Goal: Task Accomplishment & Management: Use online tool/utility

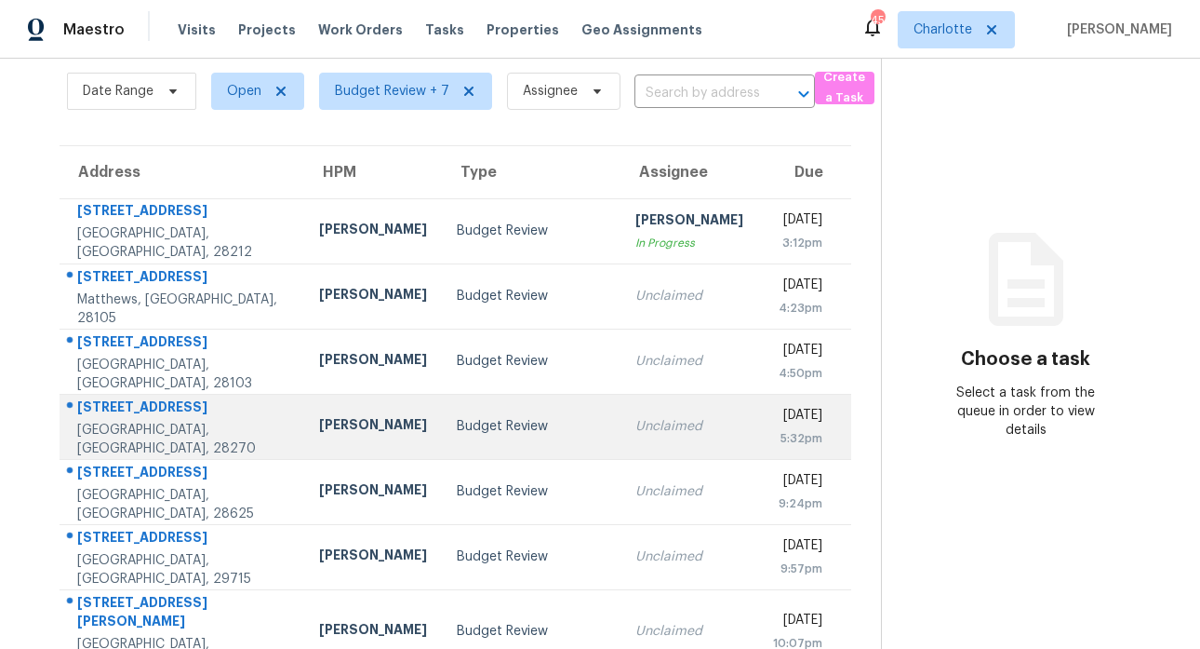
scroll to position [161, 0]
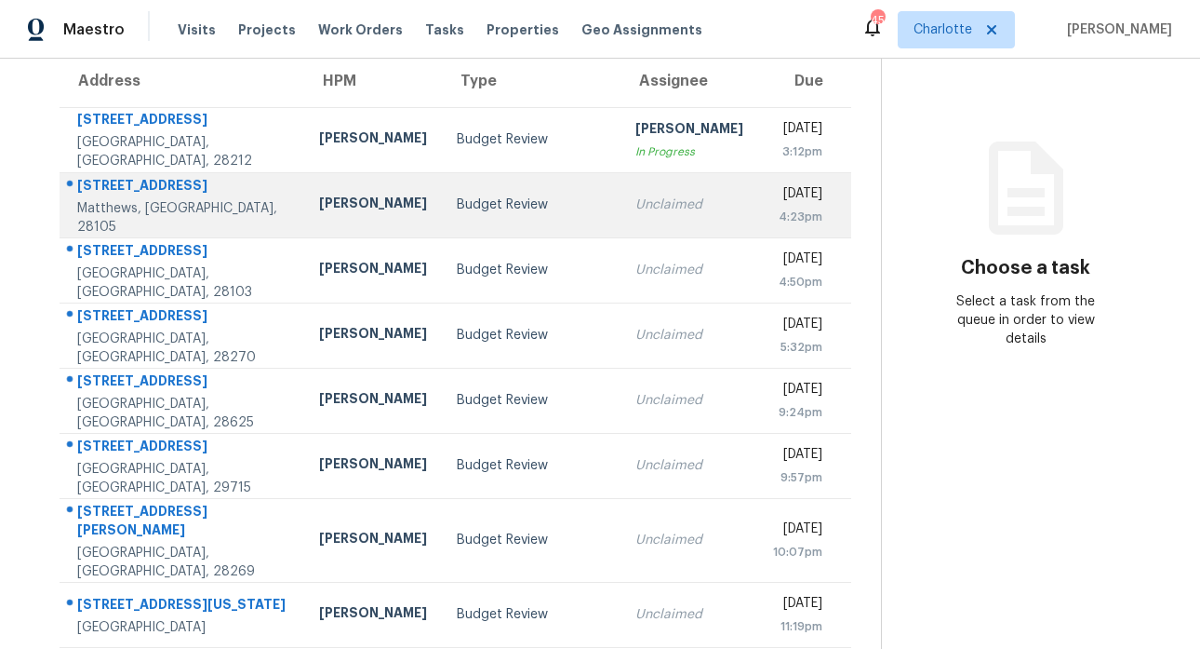
click at [167, 191] on div "13657 Idlewild Rd" at bounding box center [183, 187] width 212 height 23
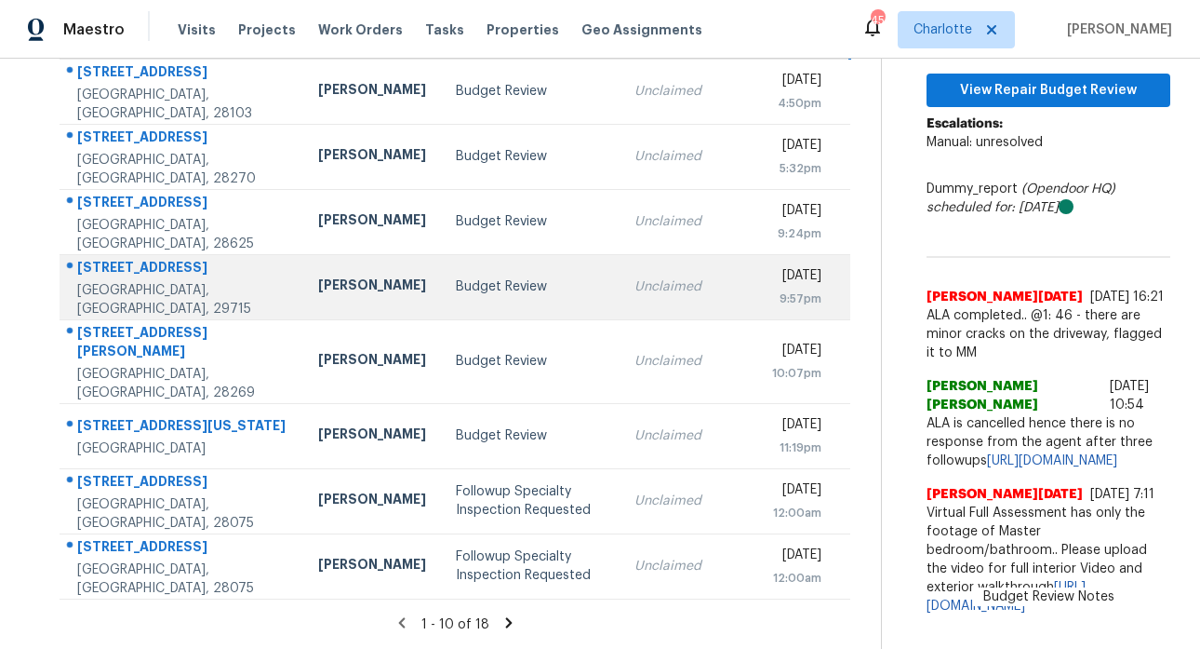
scroll to position [387, 0]
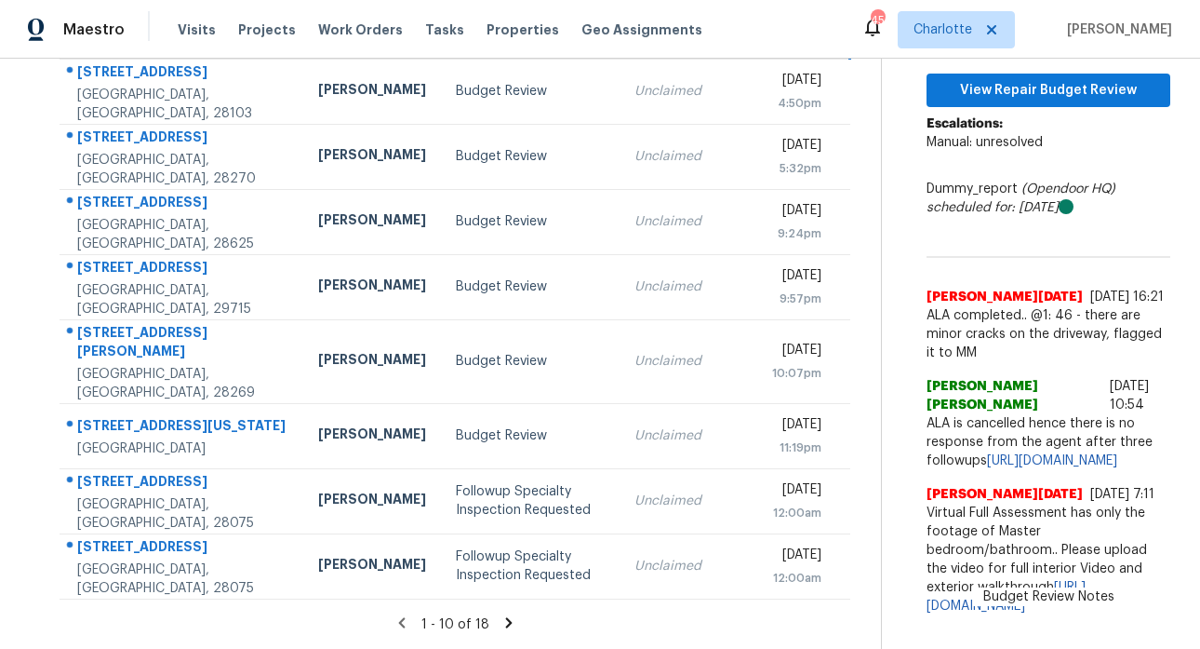
click at [506, 617] on icon at bounding box center [509, 622] width 7 height 10
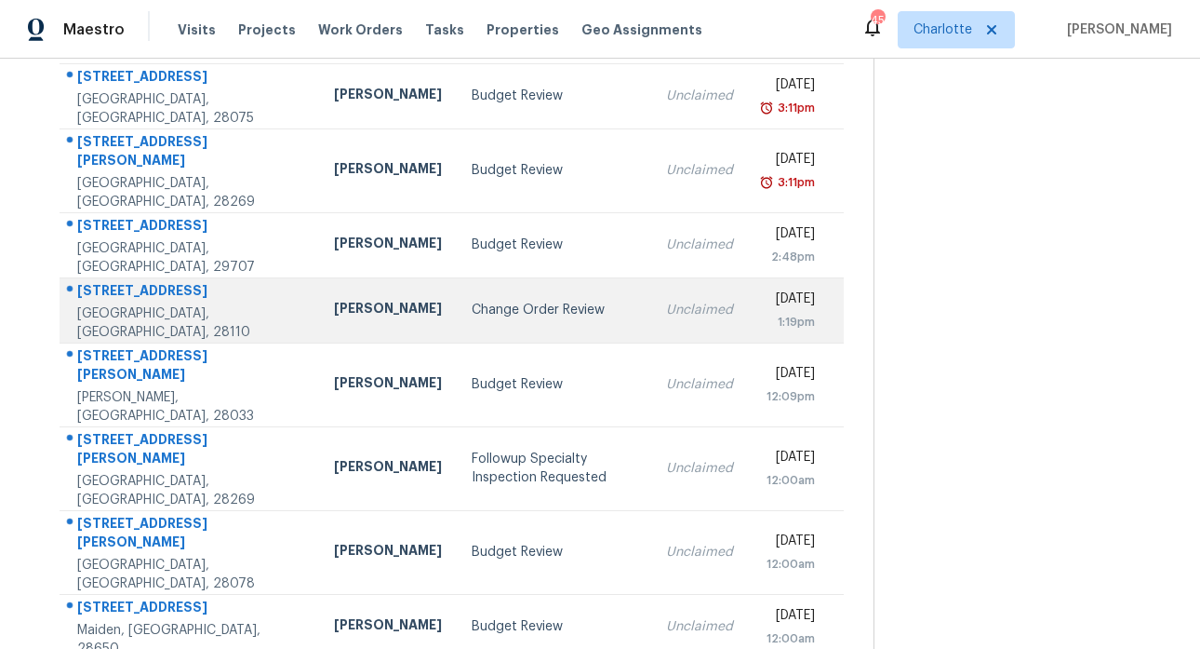
scroll to position [222, 0]
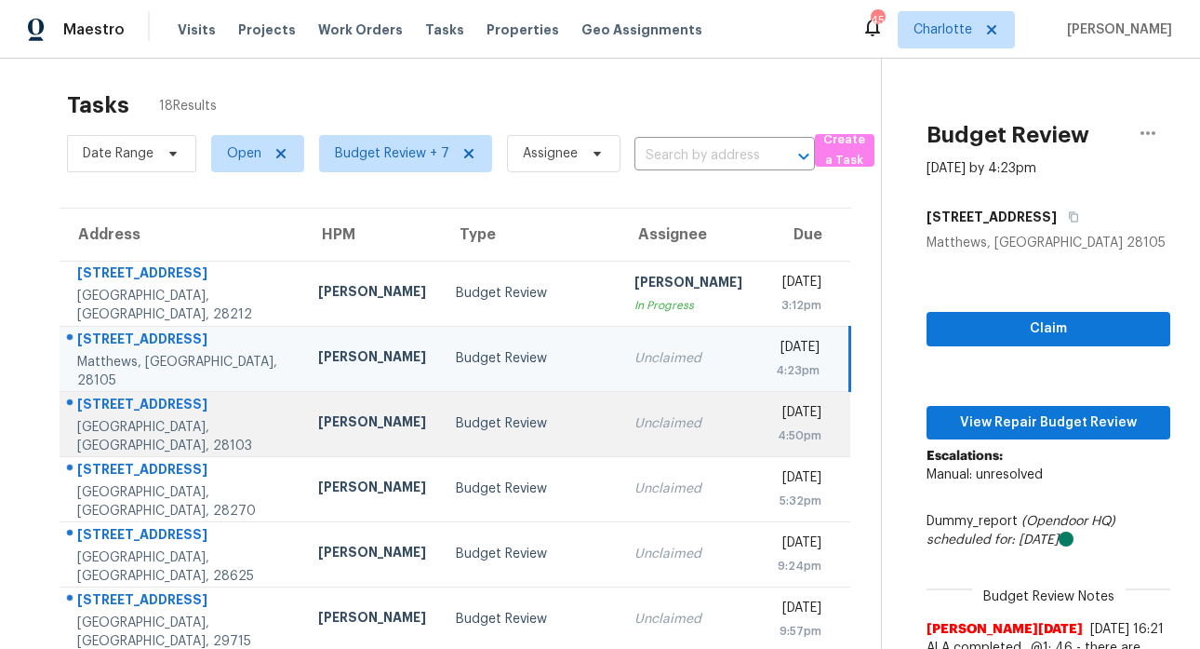
scroll to position [0, 0]
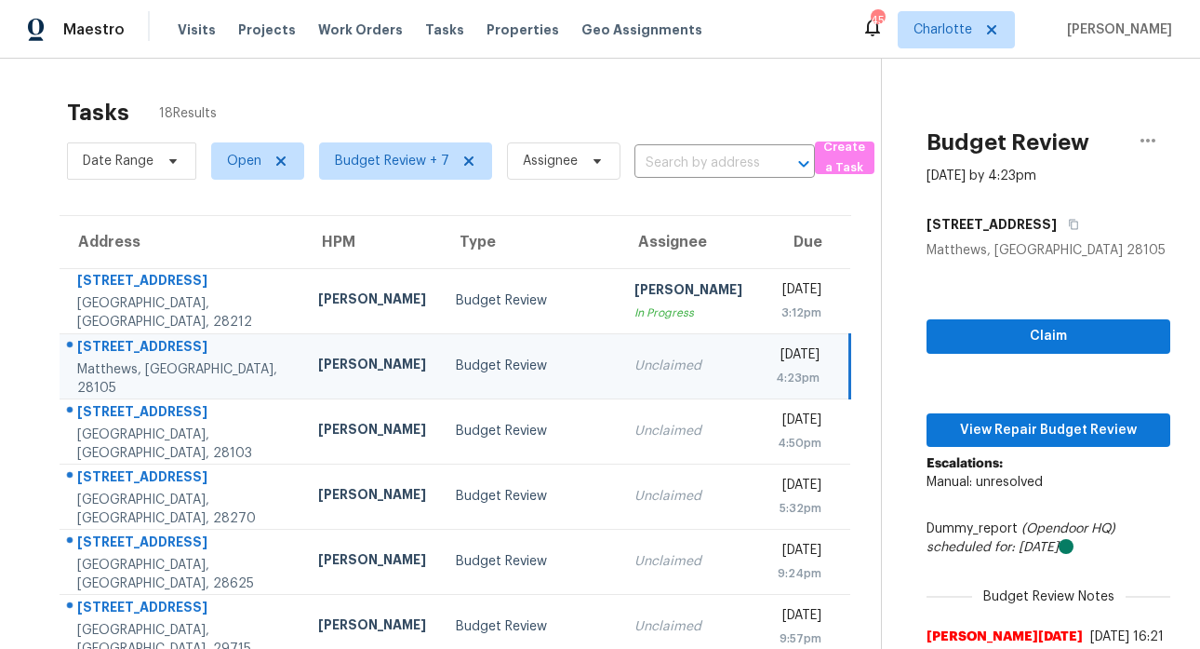
click at [560, 90] on div "Tasks 18 Results" at bounding box center [474, 112] width 814 height 48
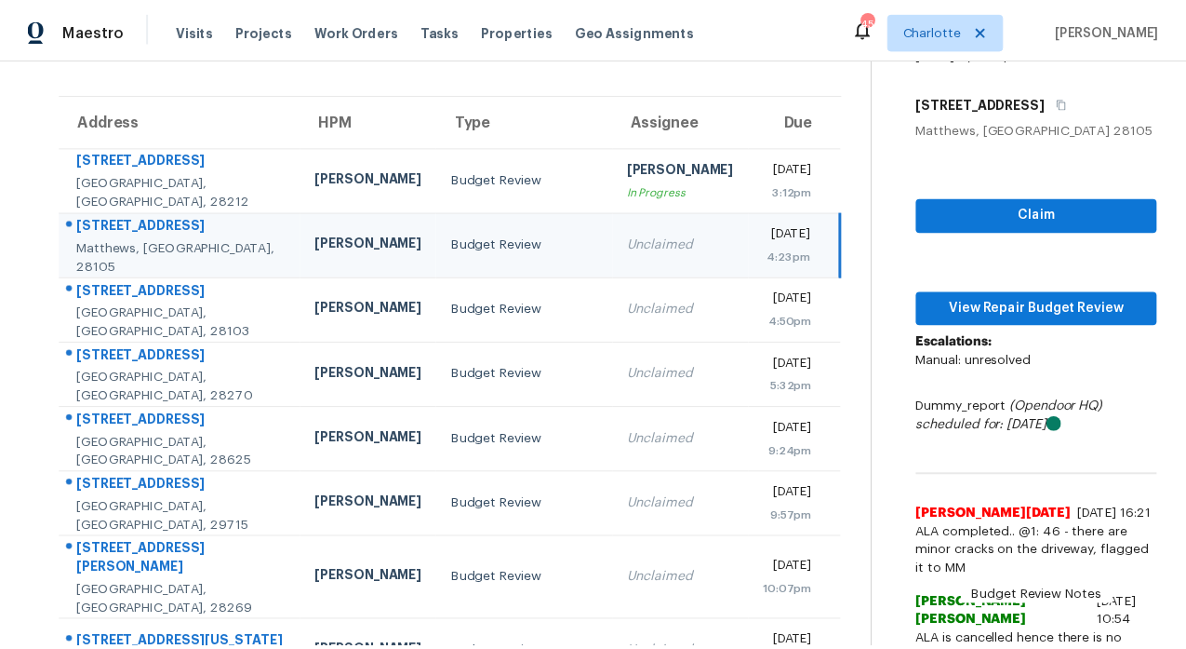
scroll to position [123, 0]
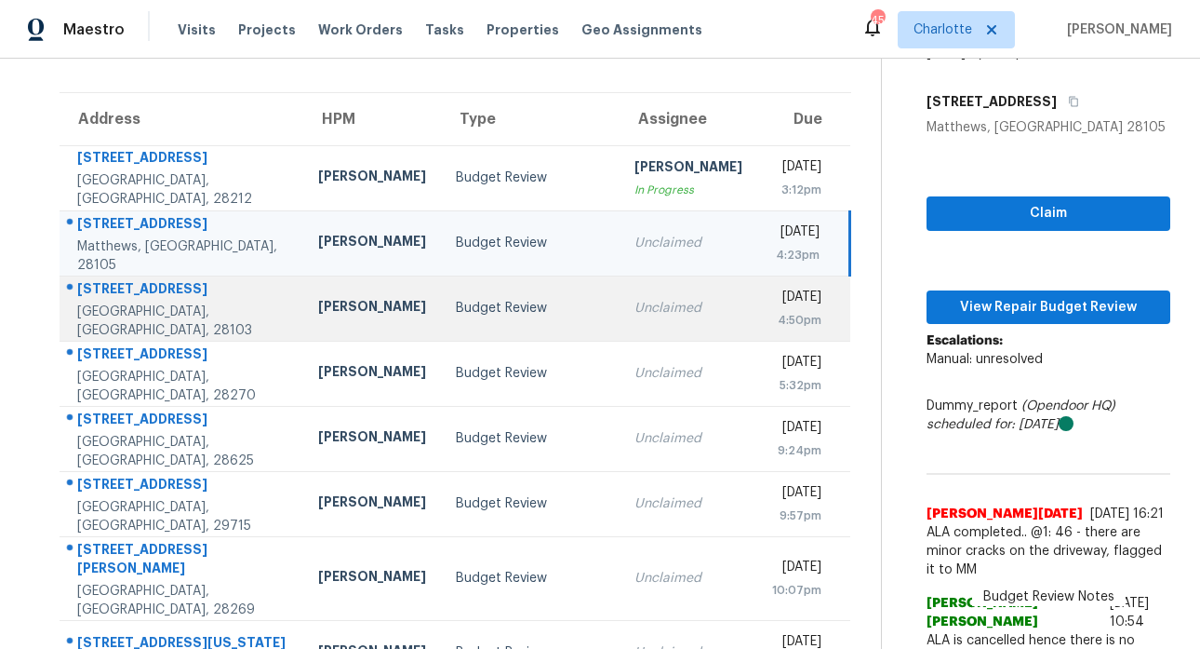
click at [142, 302] on div "403 S Elm St" at bounding box center [182, 290] width 211 height 23
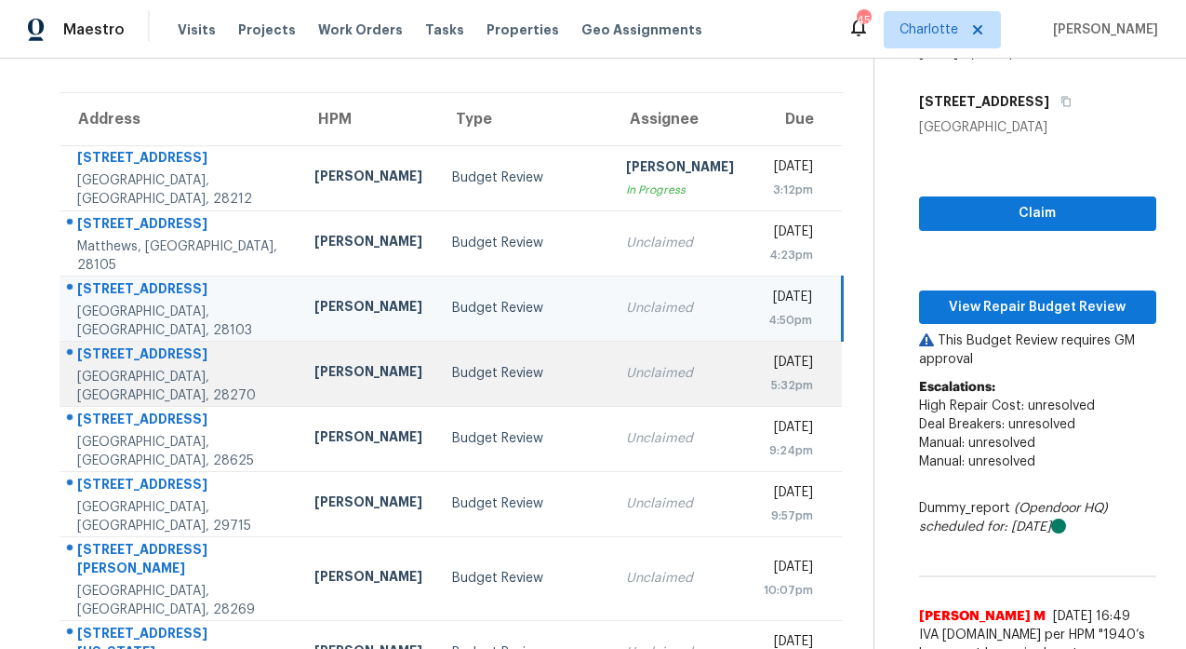
click at [186, 364] on div "6601 Patchwork Cir" at bounding box center [181, 355] width 208 height 23
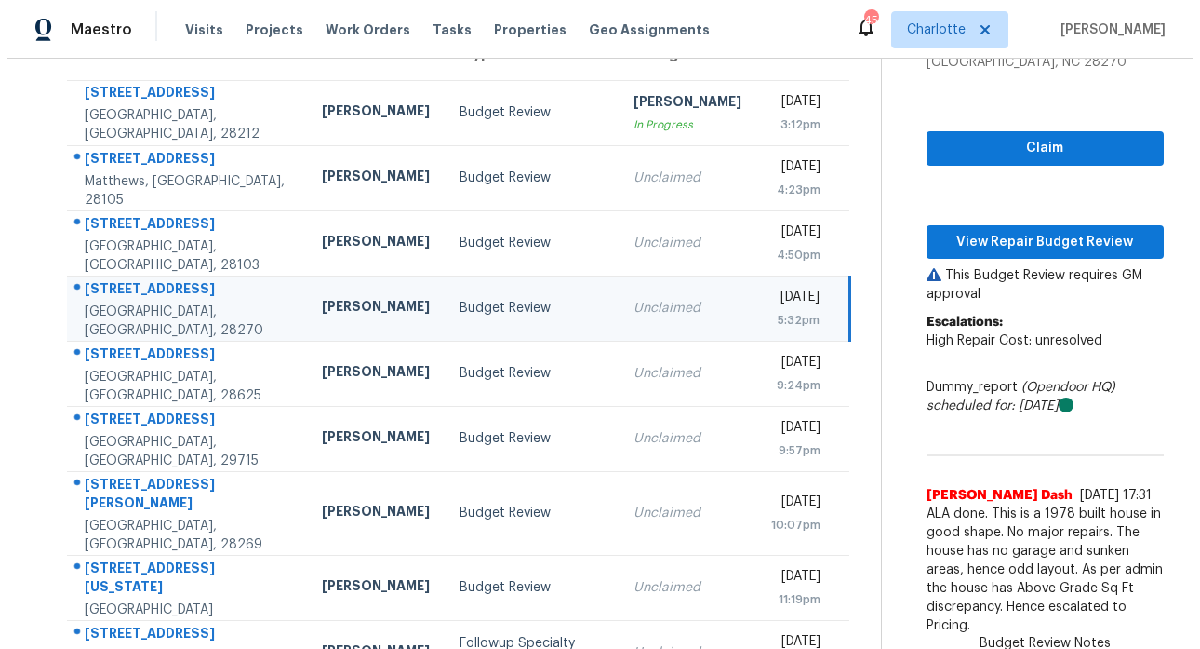
scroll to position [158, 0]
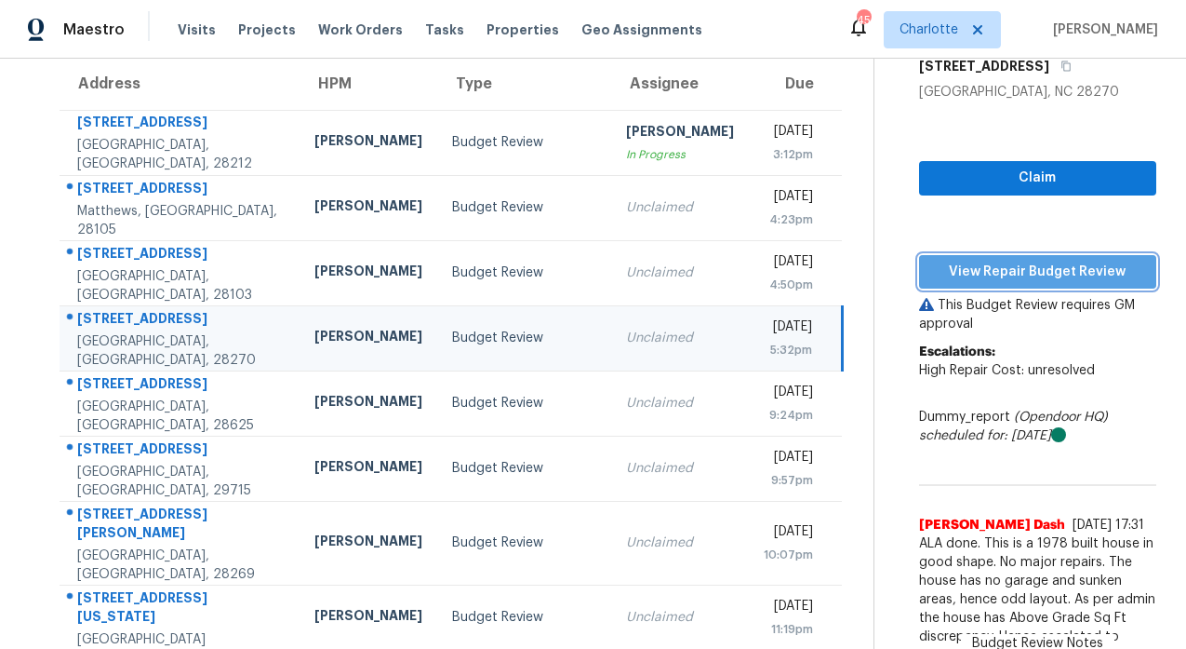
click at [1036, 265] on span "View Repair Budget Review" at bounding box center [1038, 272] width 208 height 23
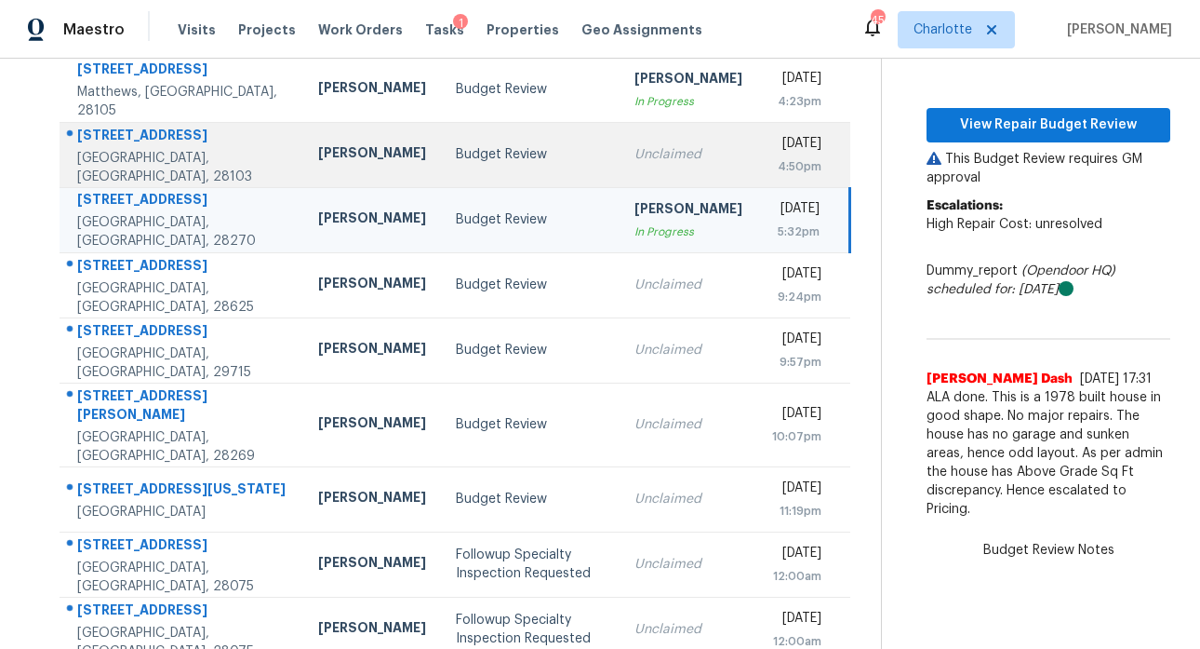
scroll to position [0, 0]
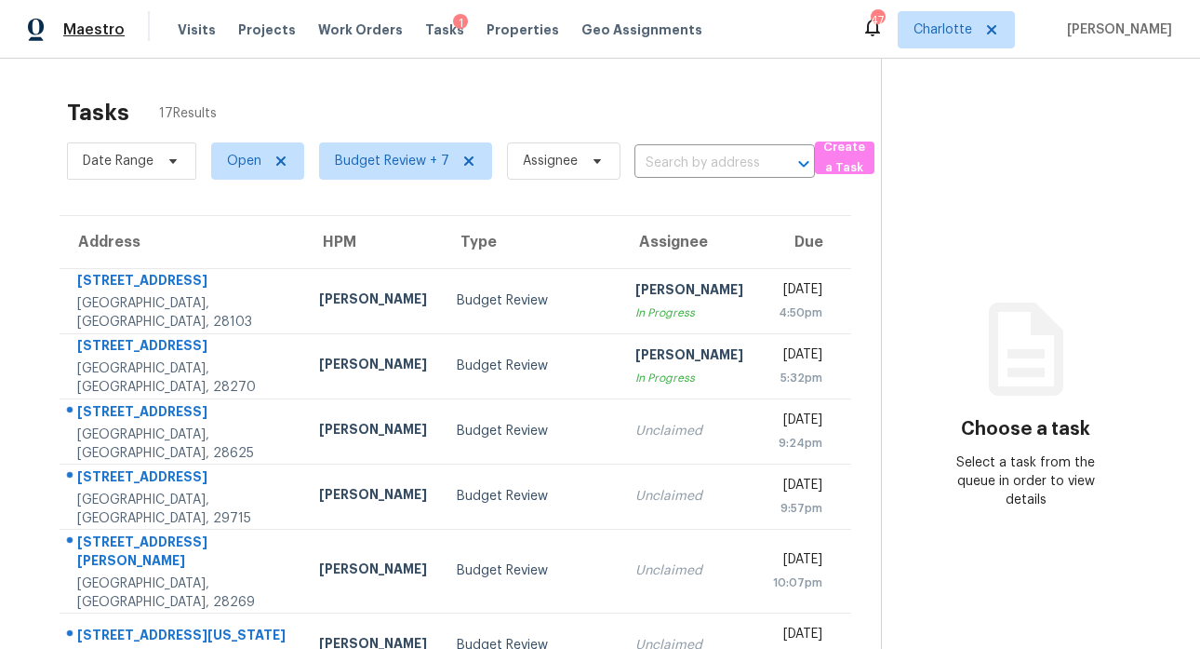
click at [99, 26] on span "Maestro" at bounding box center [93, 29] width 61 height 19
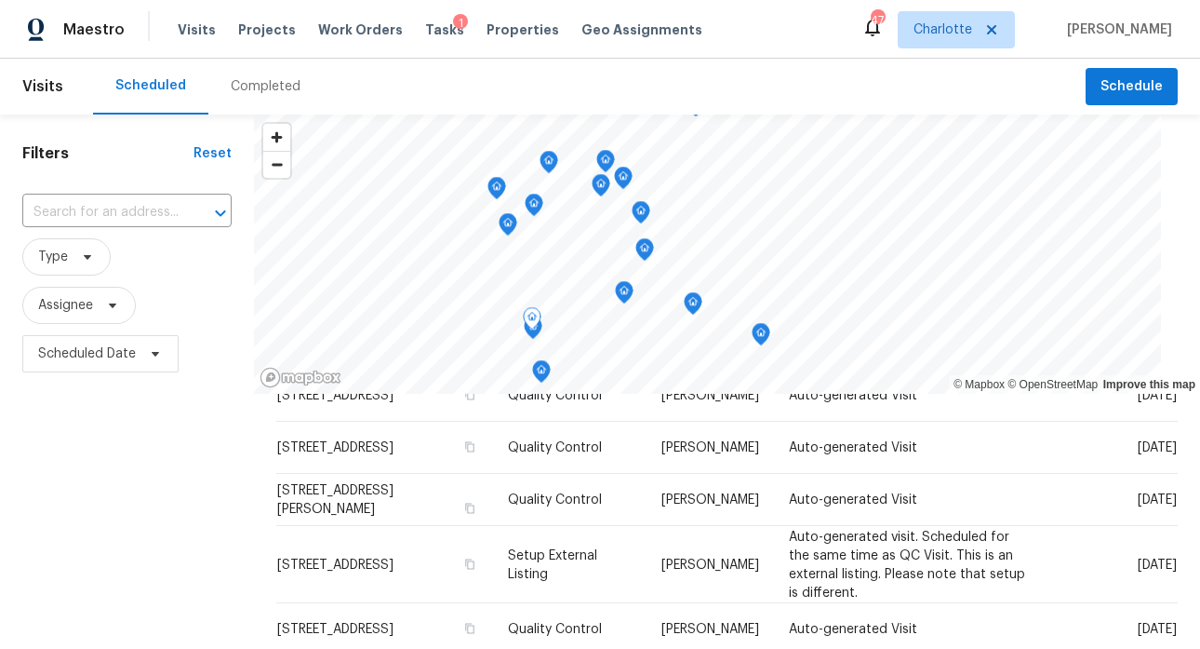
scroll to position [277, 0]
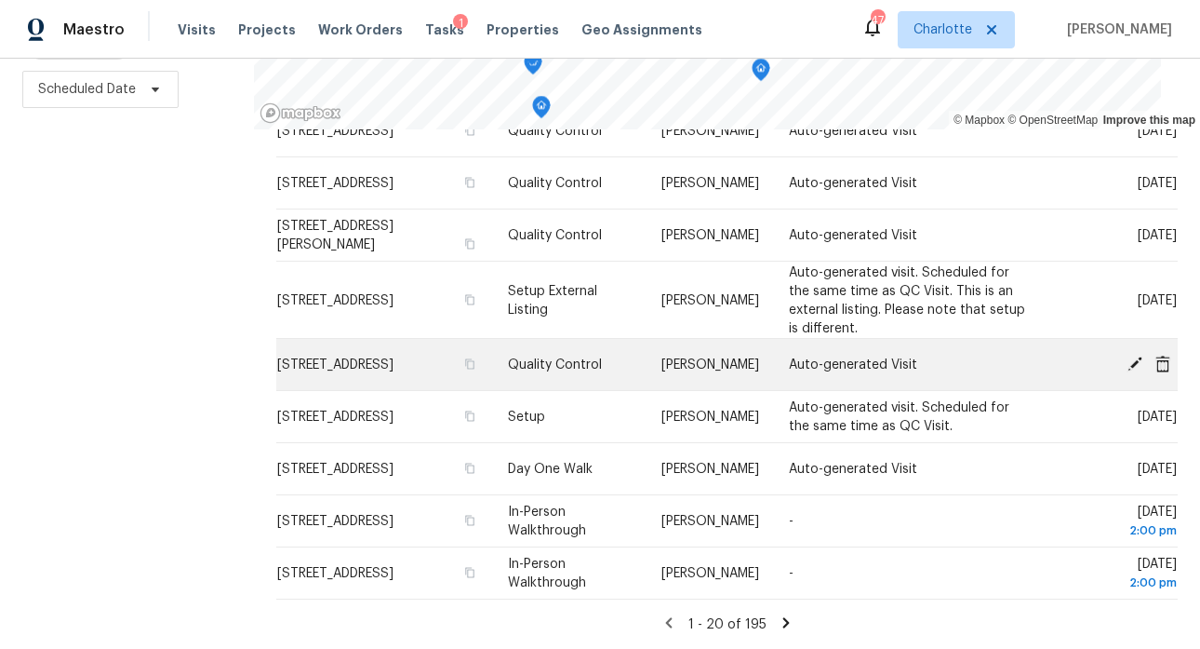
click at [321, 358] on span "[STREET_ADDRESS]" at bounding box center [335, 364] width 116 height 13
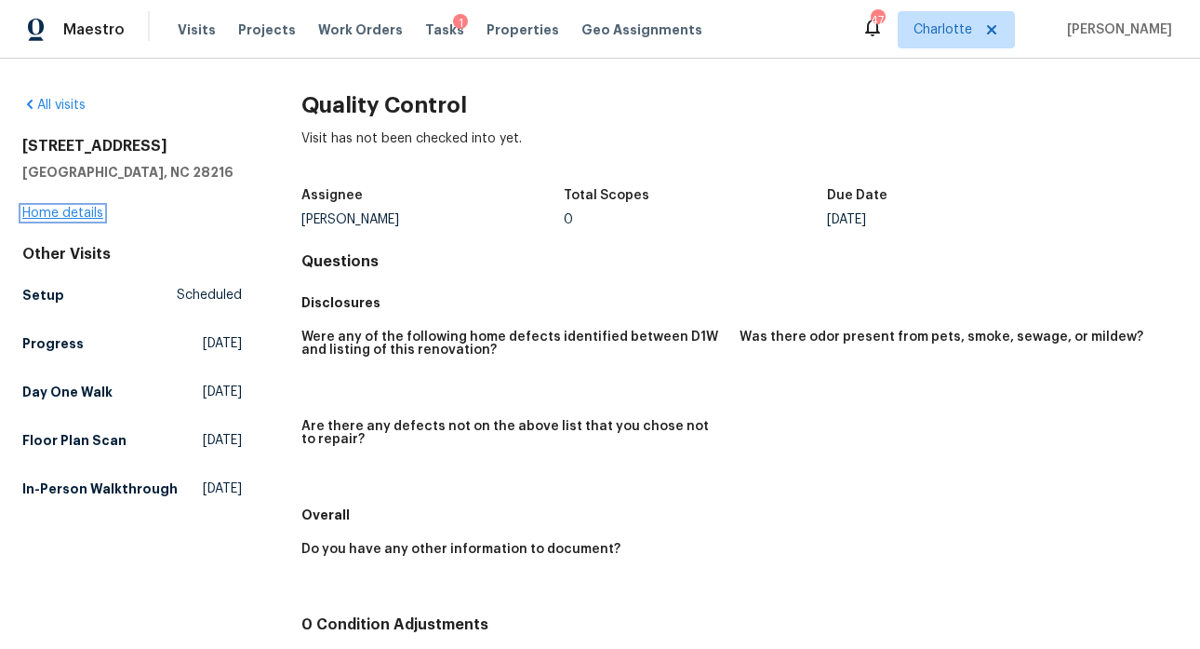
click at [64, 207] on link "Home details" at bounding box center [62, 213] width 81 height 13
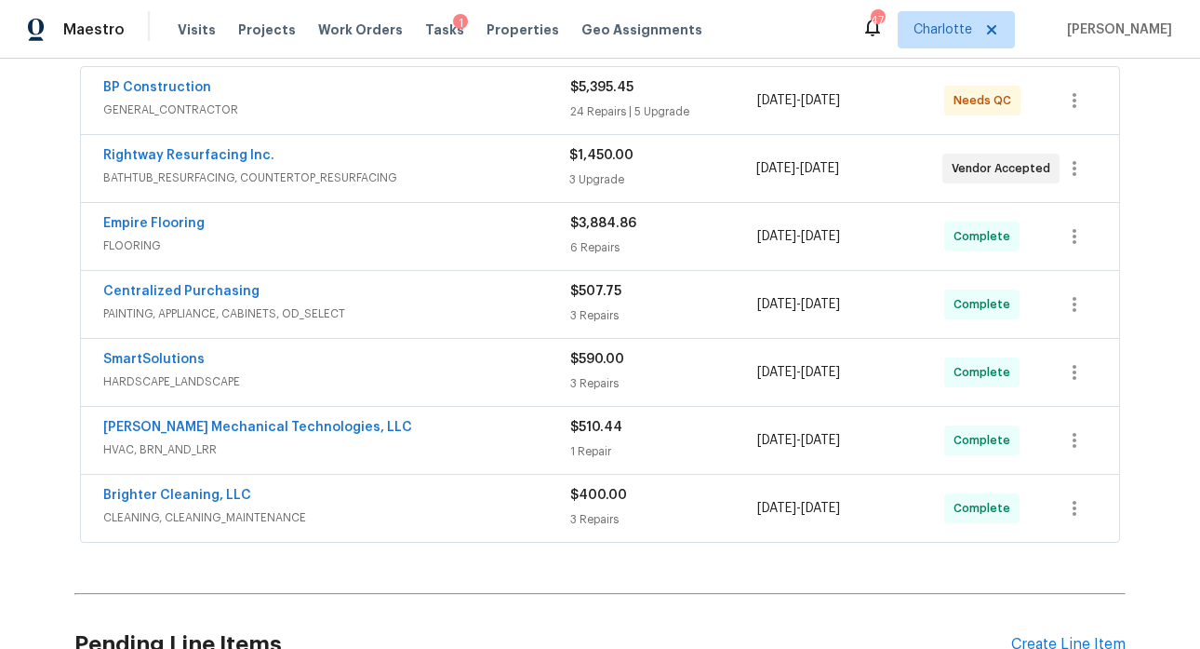
scroll to position [547, 0]
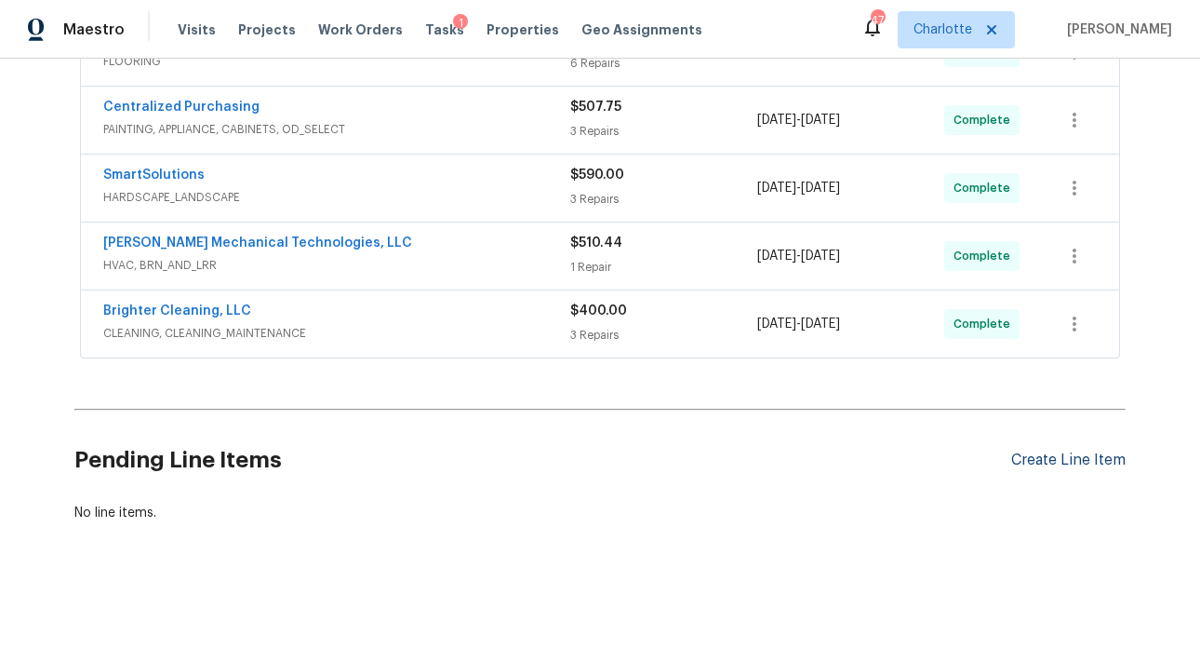
click at [1029, 451] on div "Create Line Item" at bounding box center [1068, 460] width 114 height 18
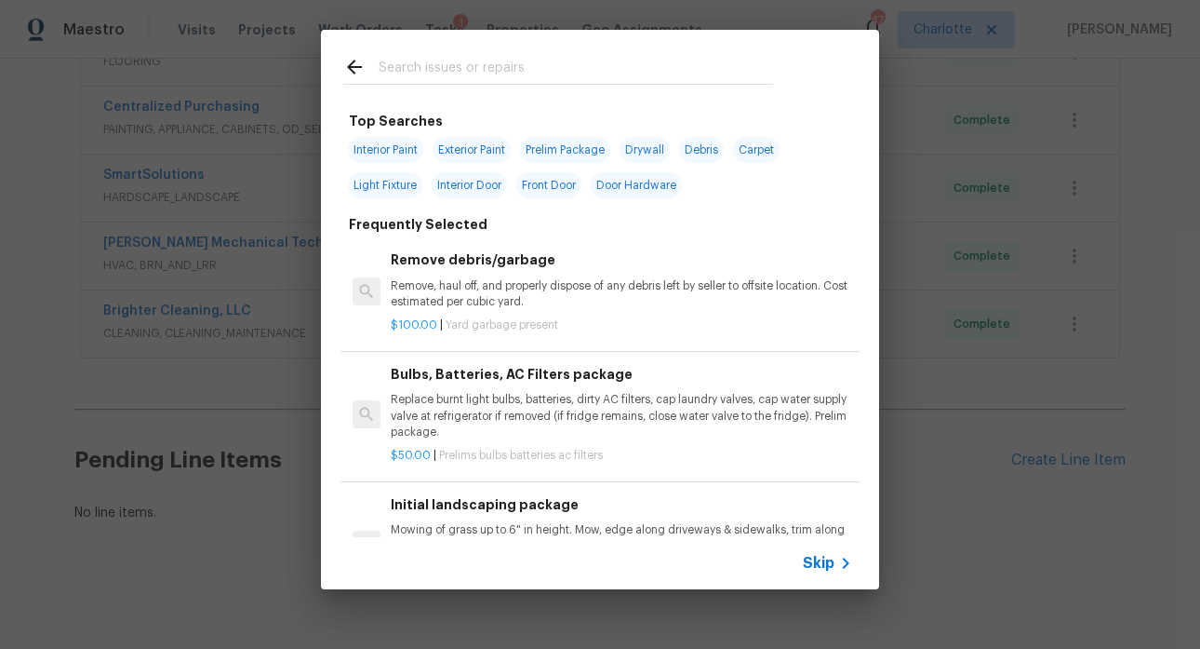
click at [442, 75] on input "text" at bounding box center [576, 70] width 395 height 28
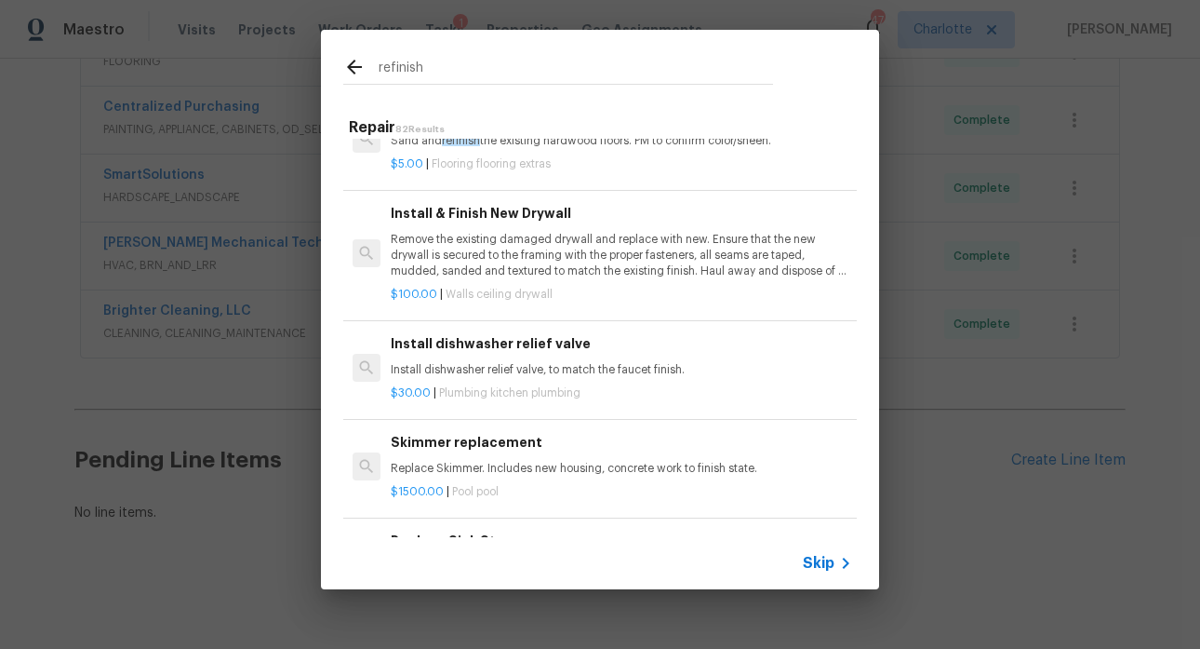
scroll to position [0, 0]
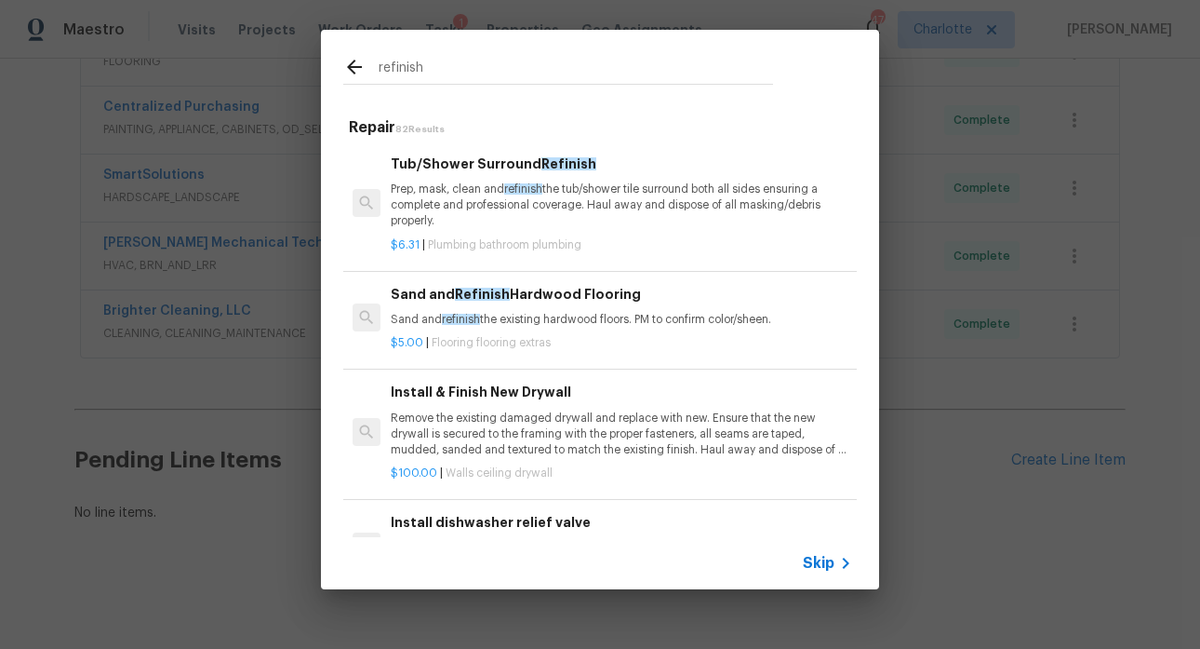
drag, startPoint x: 449, startPoint y: 67, endPoint x: 385, endPoint y: 68, distance: 64.2
click at [385, 68] on input "refinish" at bounding box center [576, 70] width 395 height 28
type input "r"
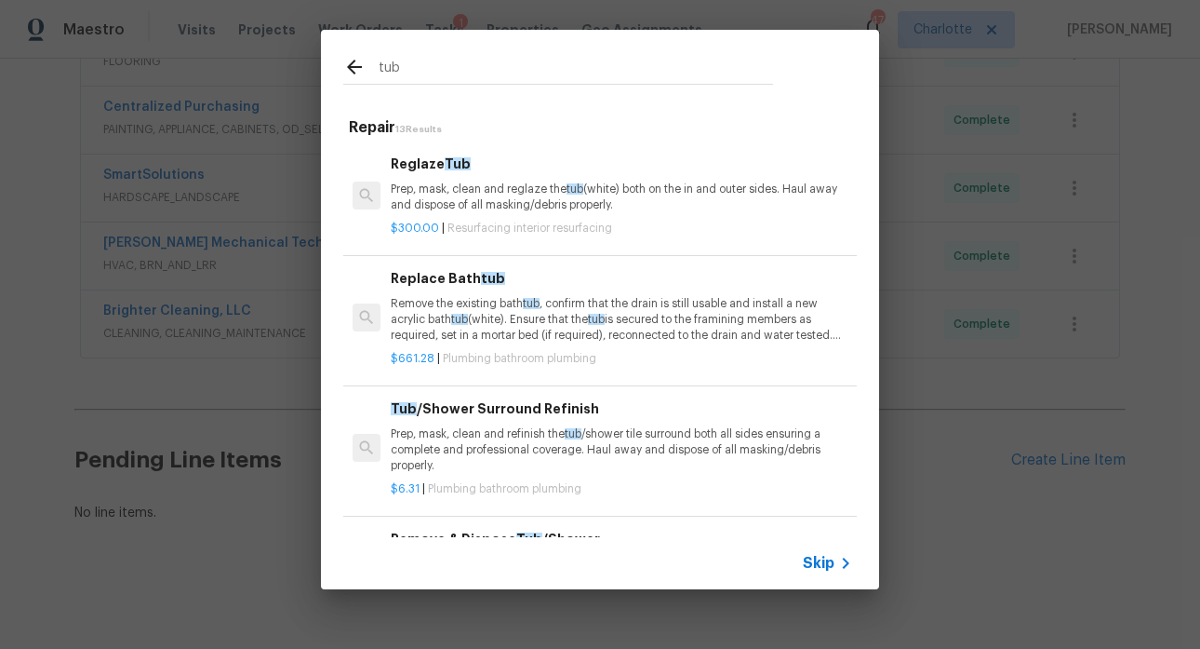
type input "tub"
click at [548, 424] on div "Tub /Shower Surround Refinish Prep, mask, clean and refinish the tub /shower ti…" at bounding box center [622, 436] width 462 height 76
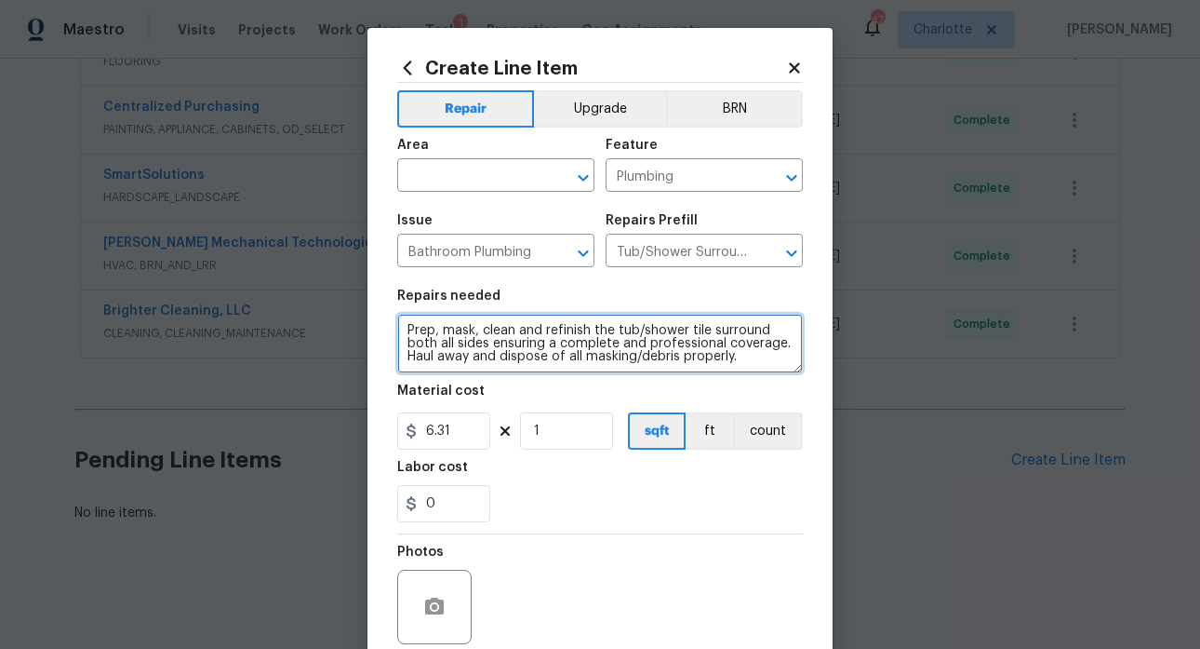
drag, startPoint x: 397, startPoint y: 325, endPoint x: 864, endPoint y: 390, distance: 471.7
click at [865, 390] on div "Create Line Item Repair Upgrade BRN Area ​ Feature Plumbing ​ Issue Bathroom Pl…" at bounding box center [600, 324] width 1200 height 649
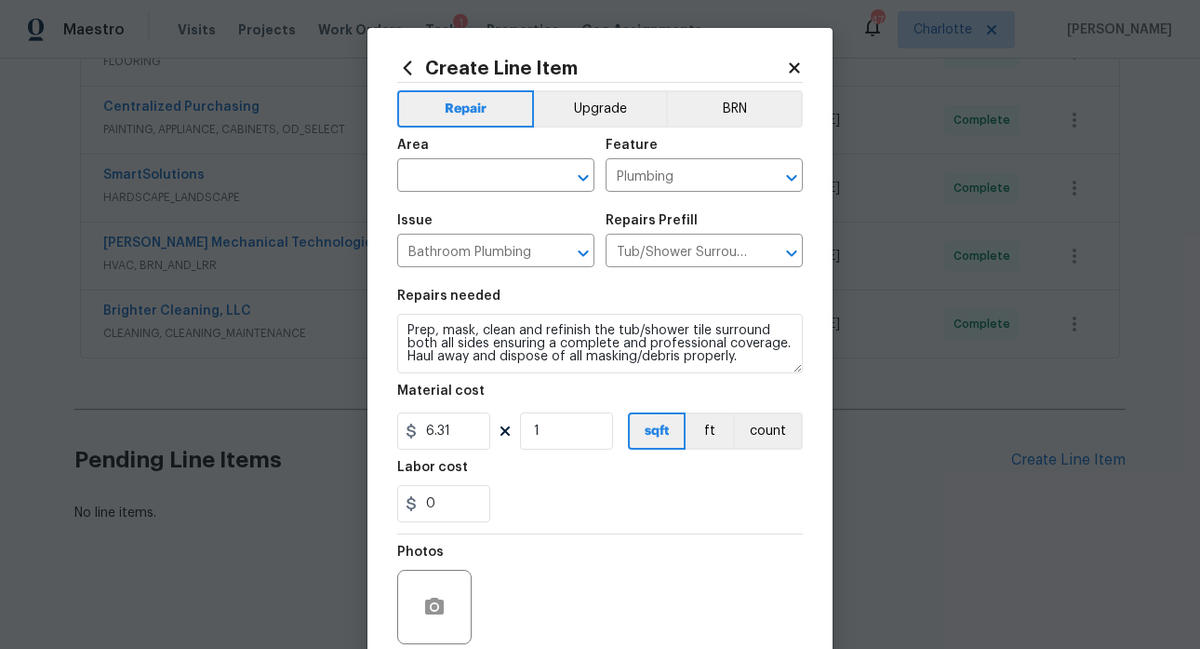
click at [795, 61] on icon at bounding box center [794, 68] width 17 height 17
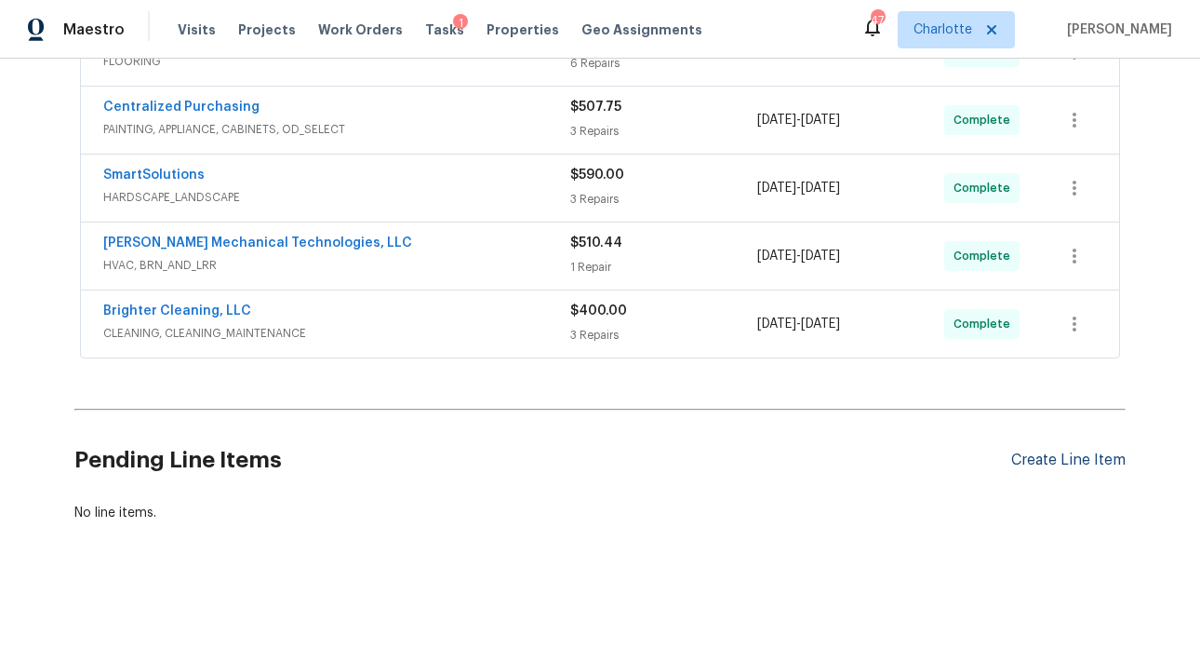
click at [1068, 451] on div "Create Line Item" at bounding box center [1068, 460] width 114 height 18
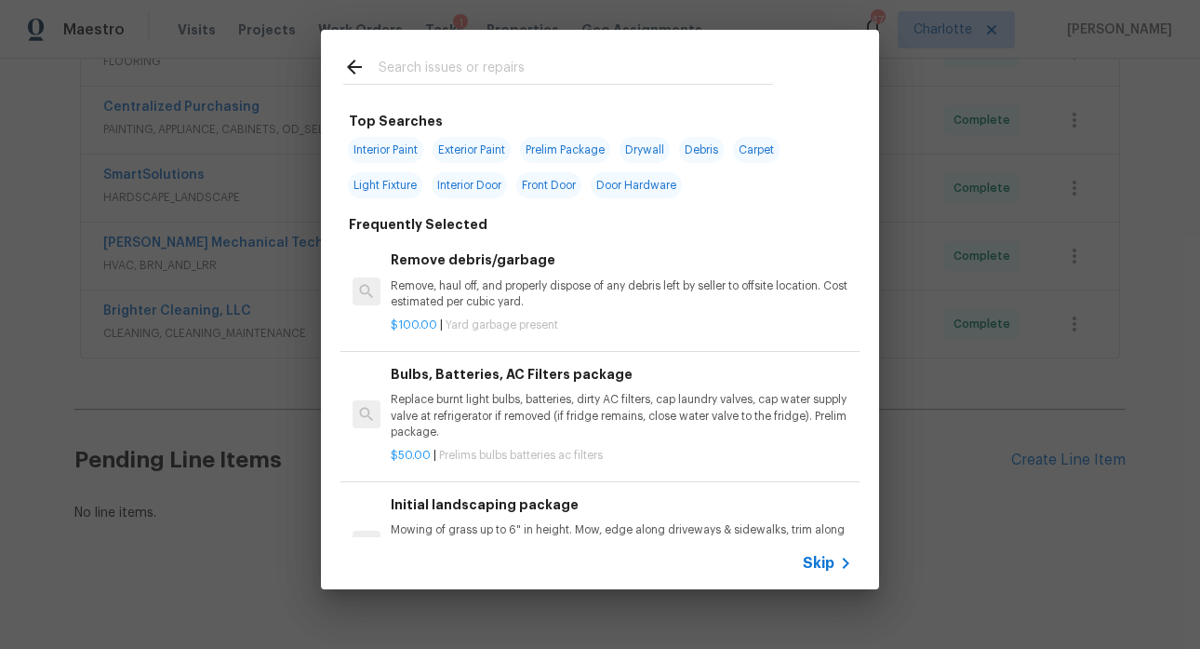
click at [519, 82] on input "text" at bounding box center [576, 70] width 395 height 28
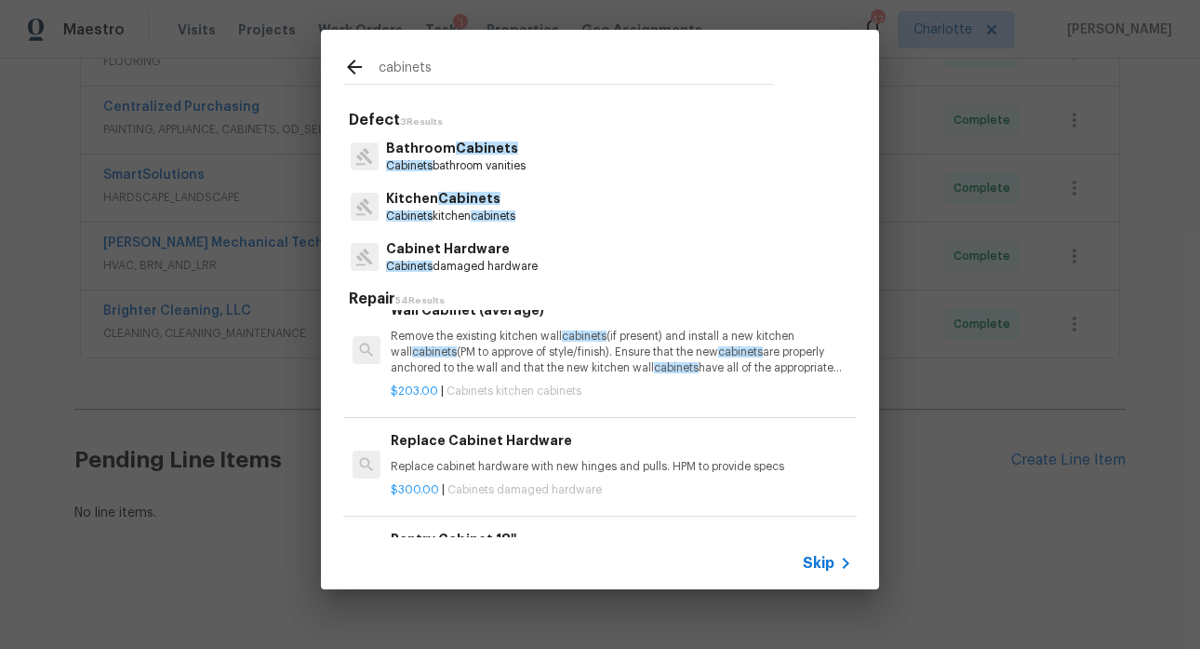
scroll to position [1585, 0]
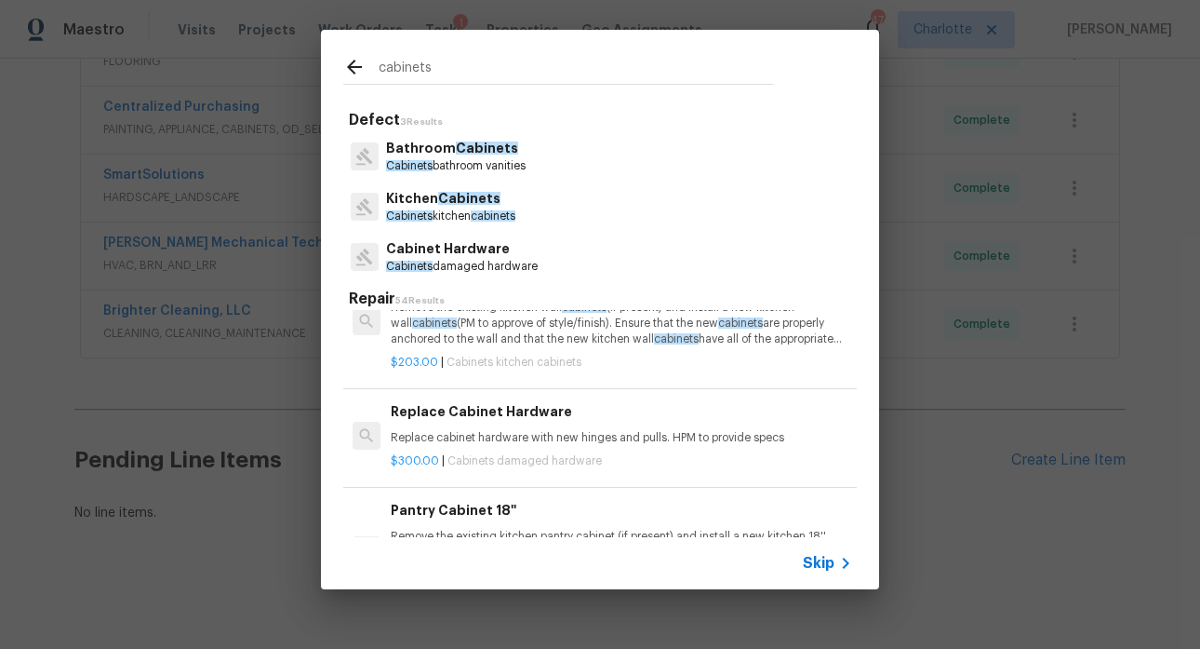
type input "cabinets"
click at [483, 216] on span "cabinets" at bounding box center [493, 215] width 45 height 11
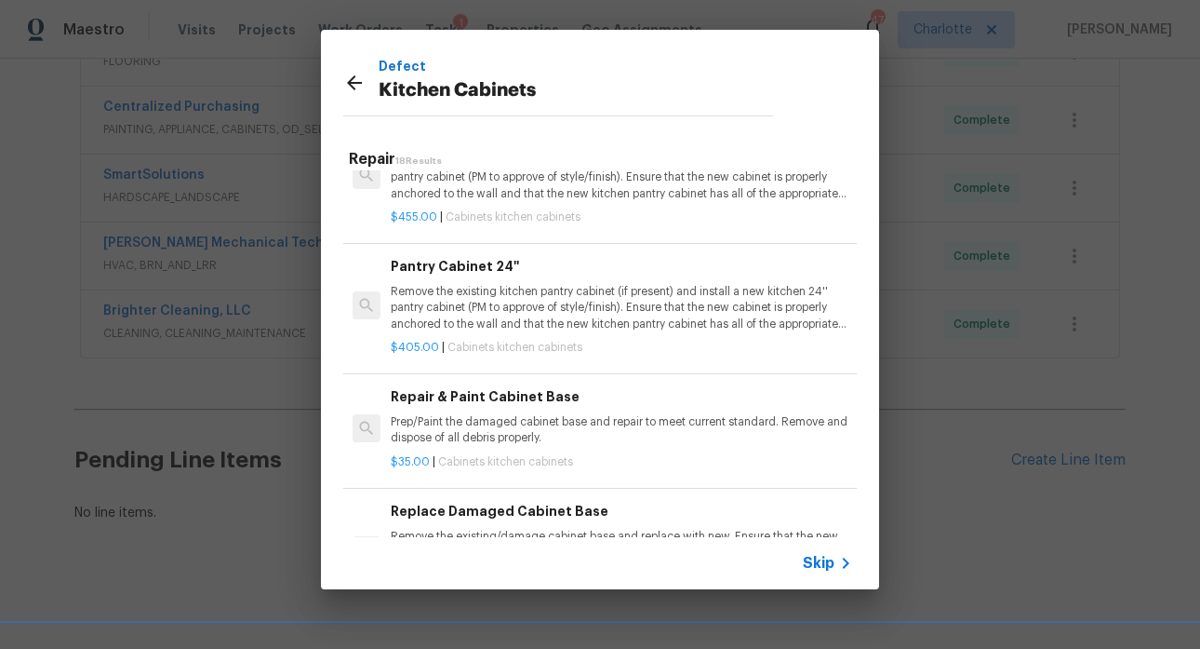
scroll to position [1320, 0]
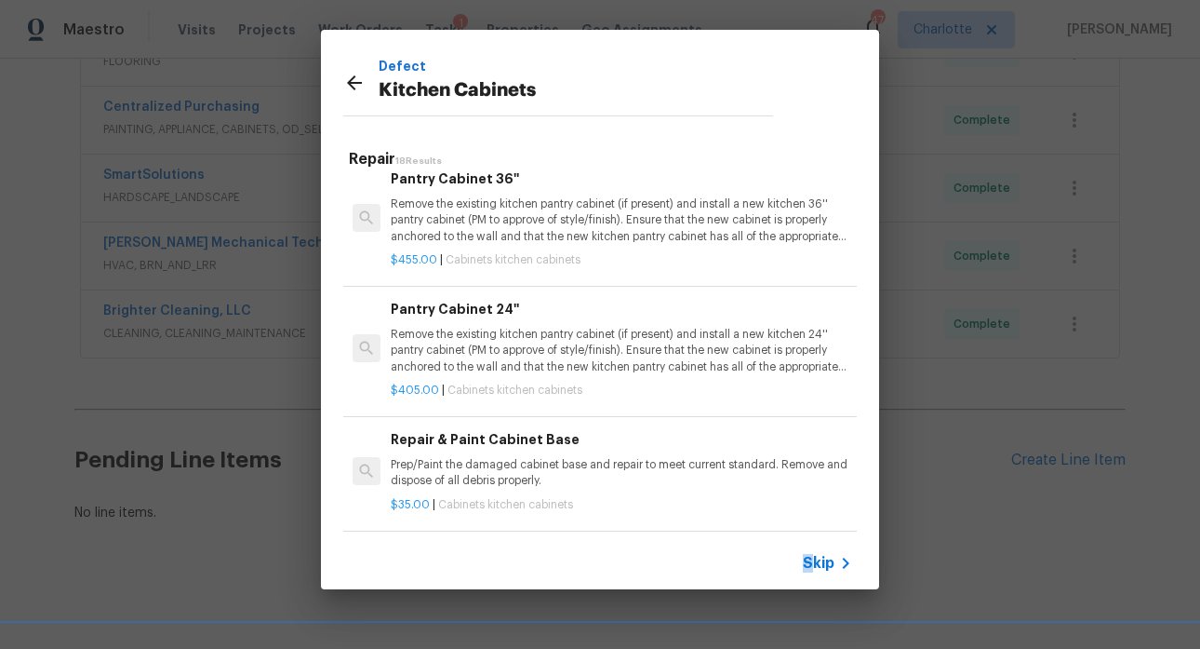
click at [806, 554] on span "Skip" at bounding box center [819, 563] width 32 height 19
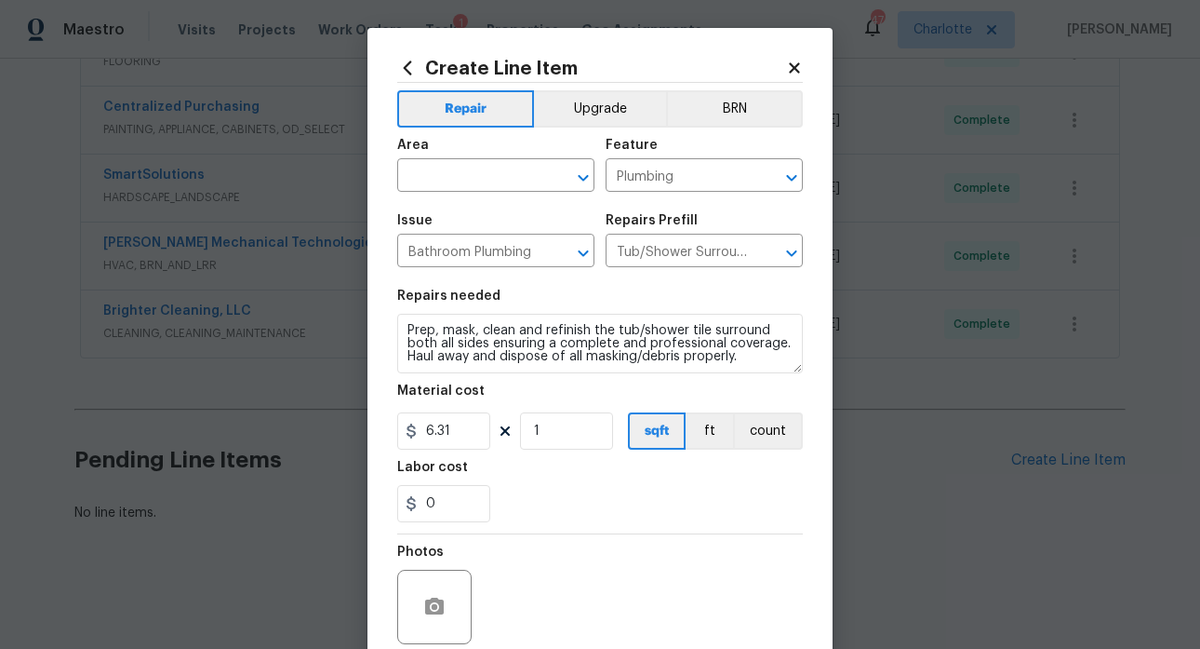
click at [792, 63] on icon at bounding box center [794, 67] width 10 height 10
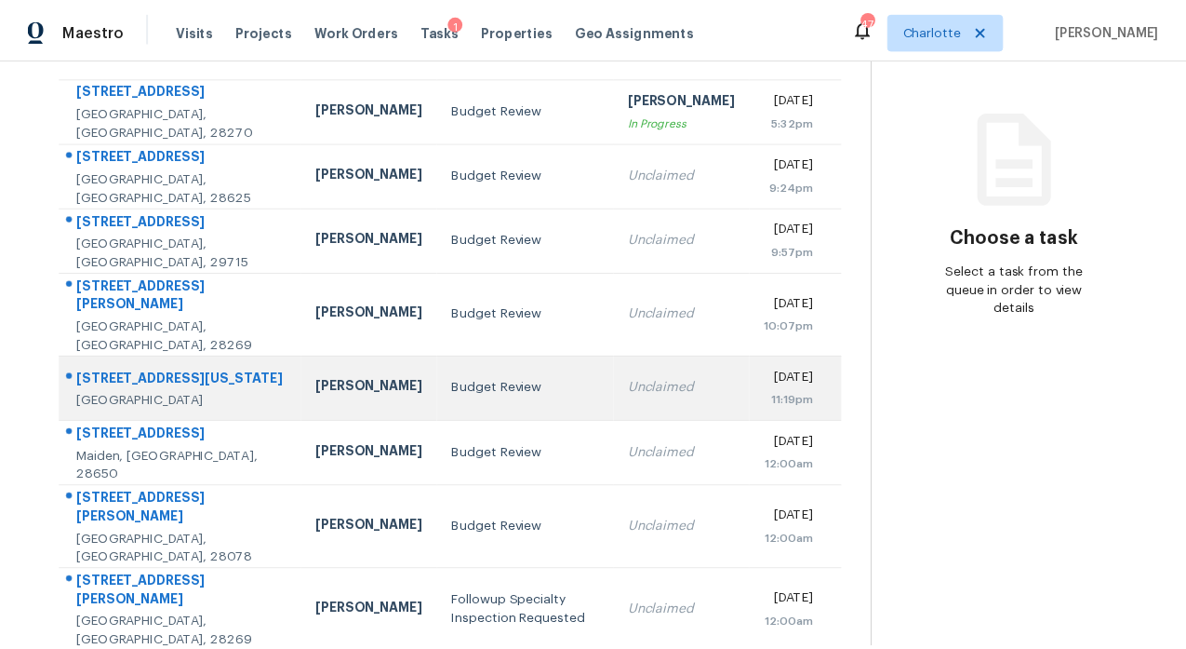
scroll to position [180, 0]
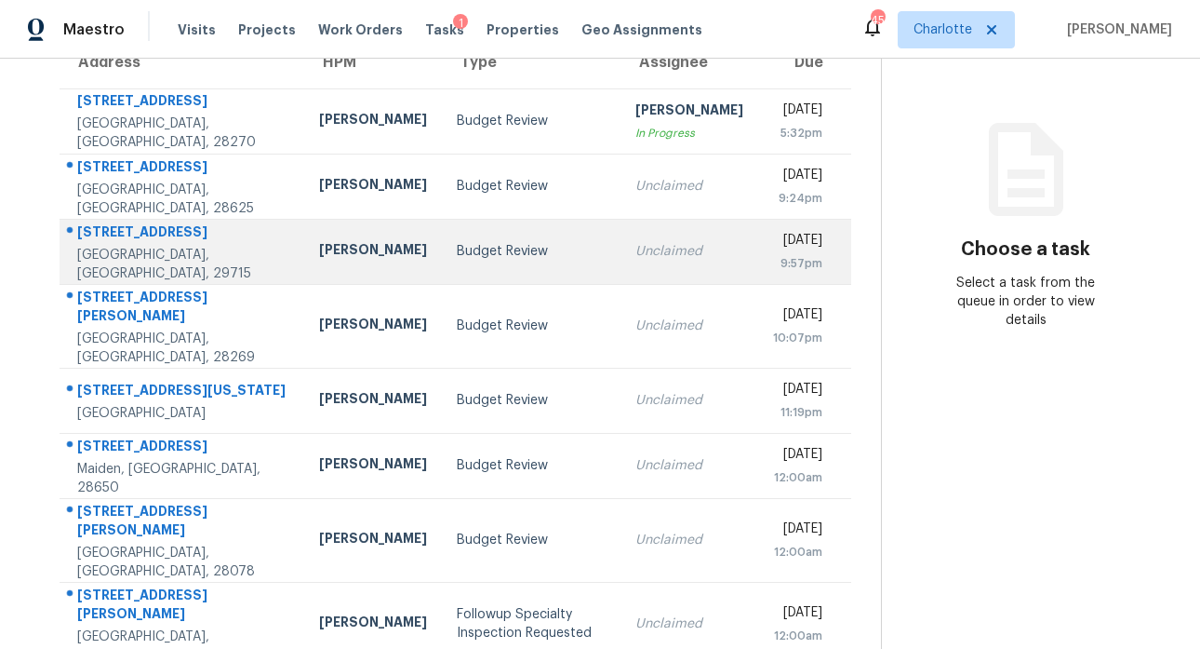
click at [141, 244] on div "[STREET_ADDRESS]" at bounding box center [183, 233] width 212 height 23
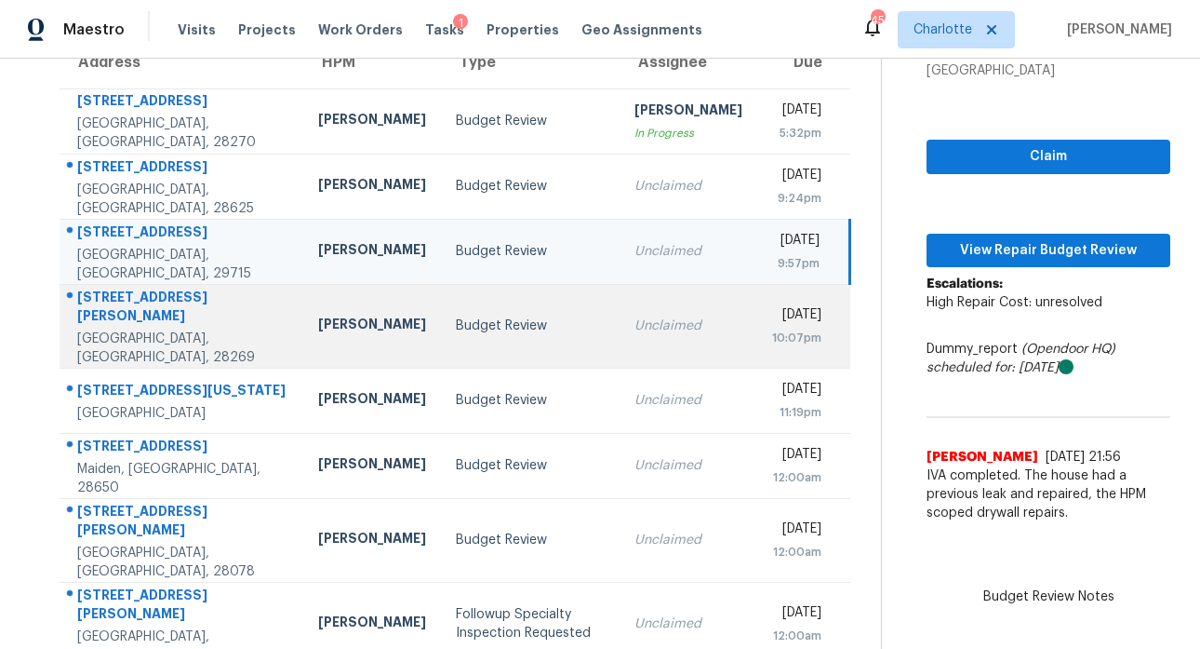
click at [134, 300] on div "[STREET_ADDRESS][PERSON_NAME]" at bounding box center [182, 309] width 211 height 42
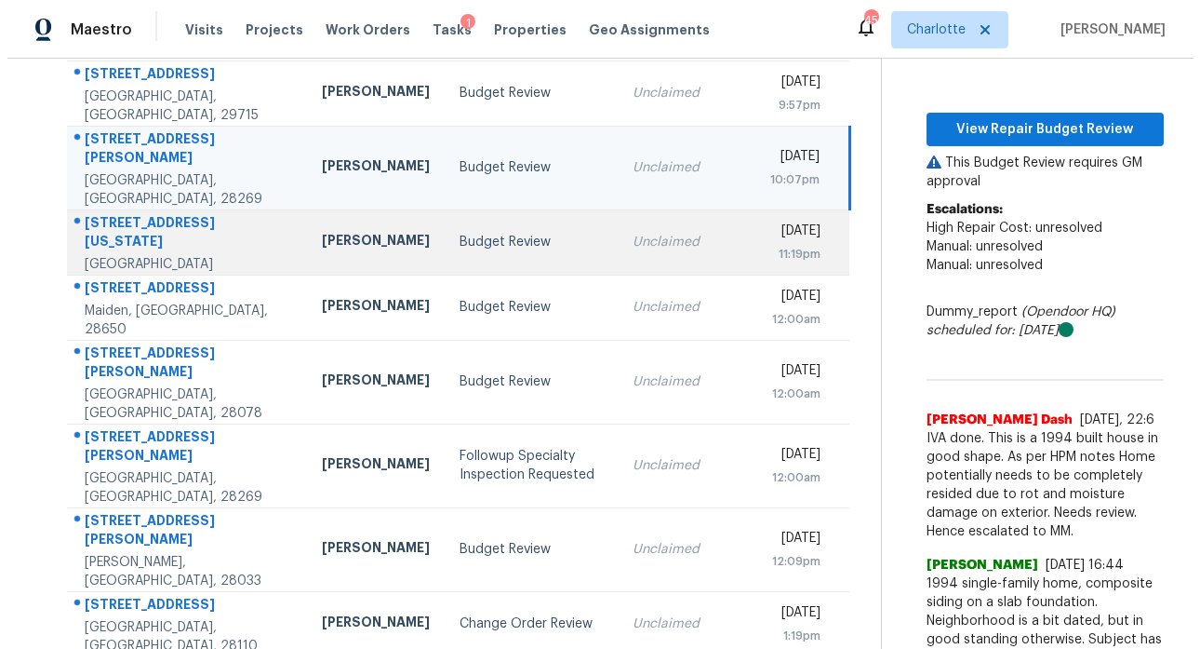
scroll to position [339, 0]
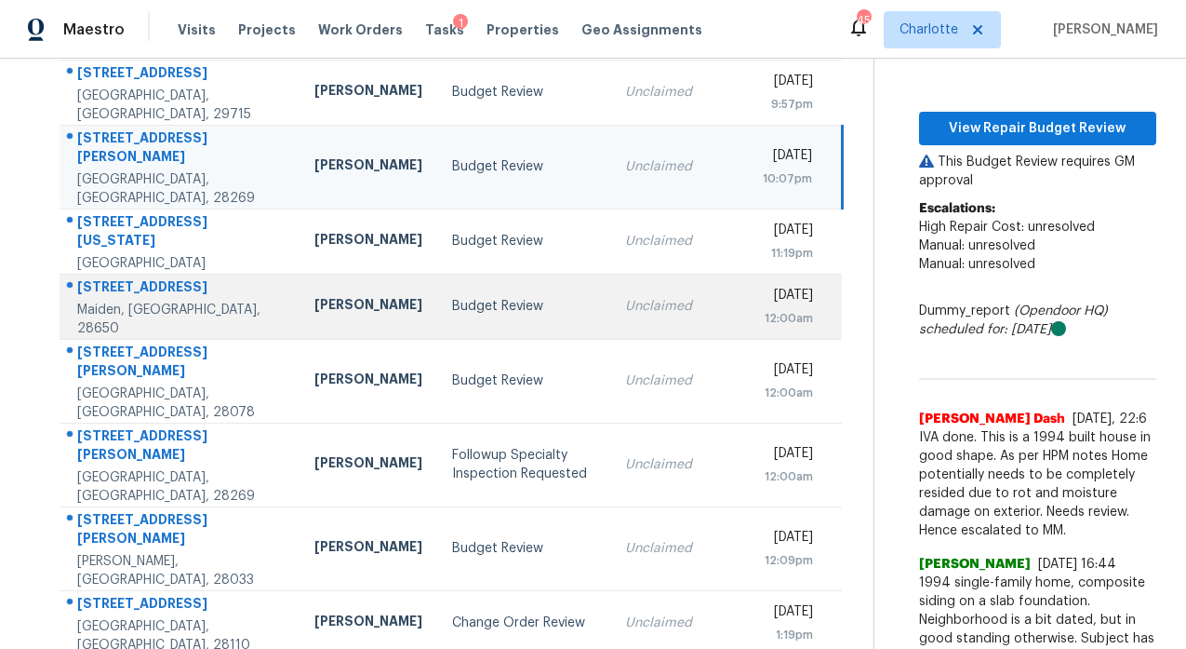
click at [135, 277] on div "[STREET_ADDRESS]" at bounding box center [181, 288] width 208 height 23
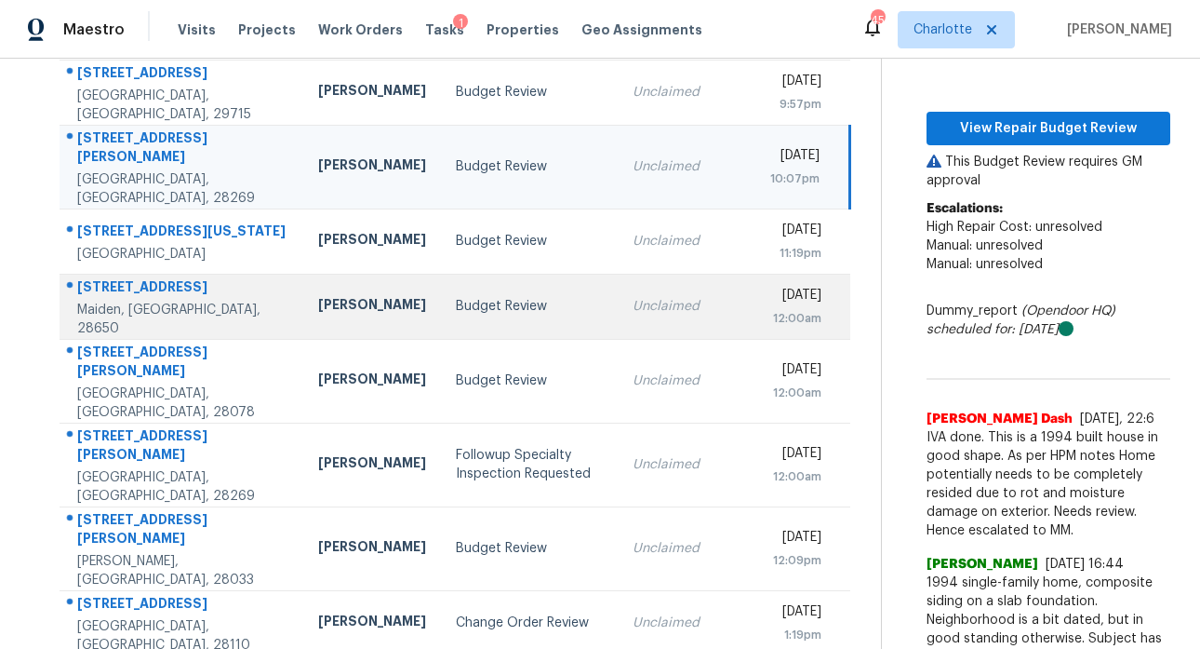
scroll to position [334, 0]
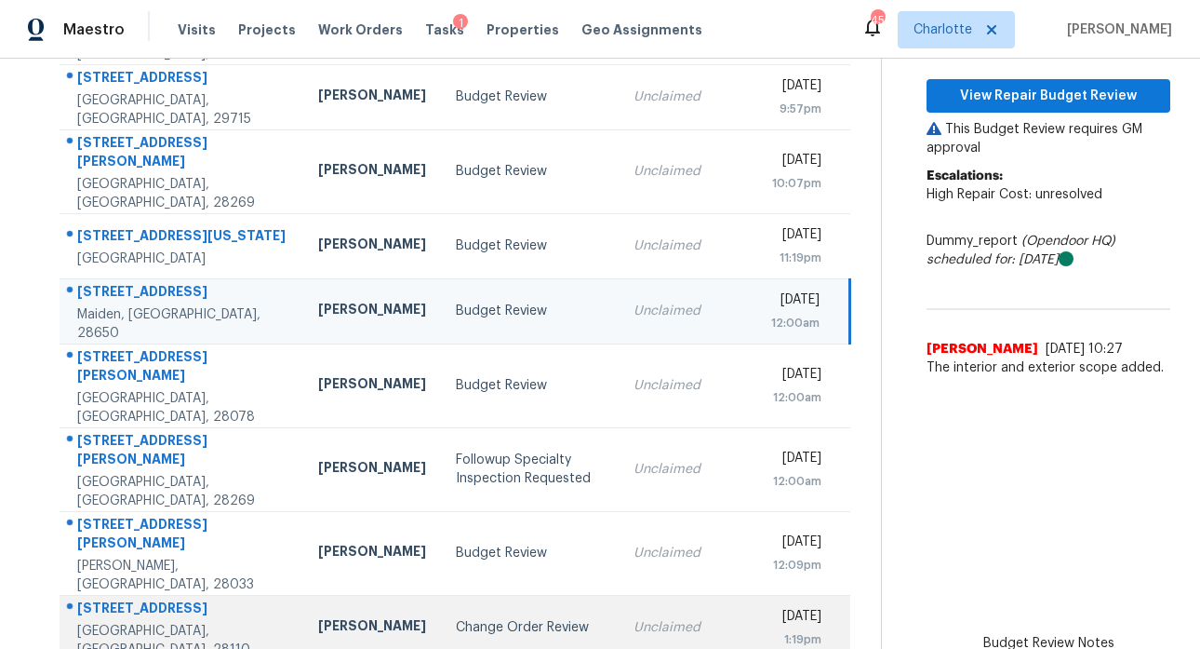
click at [166, 598] on div "[STREET_ADDRESS]" at bounding box center [182, 609] width 211 height 23
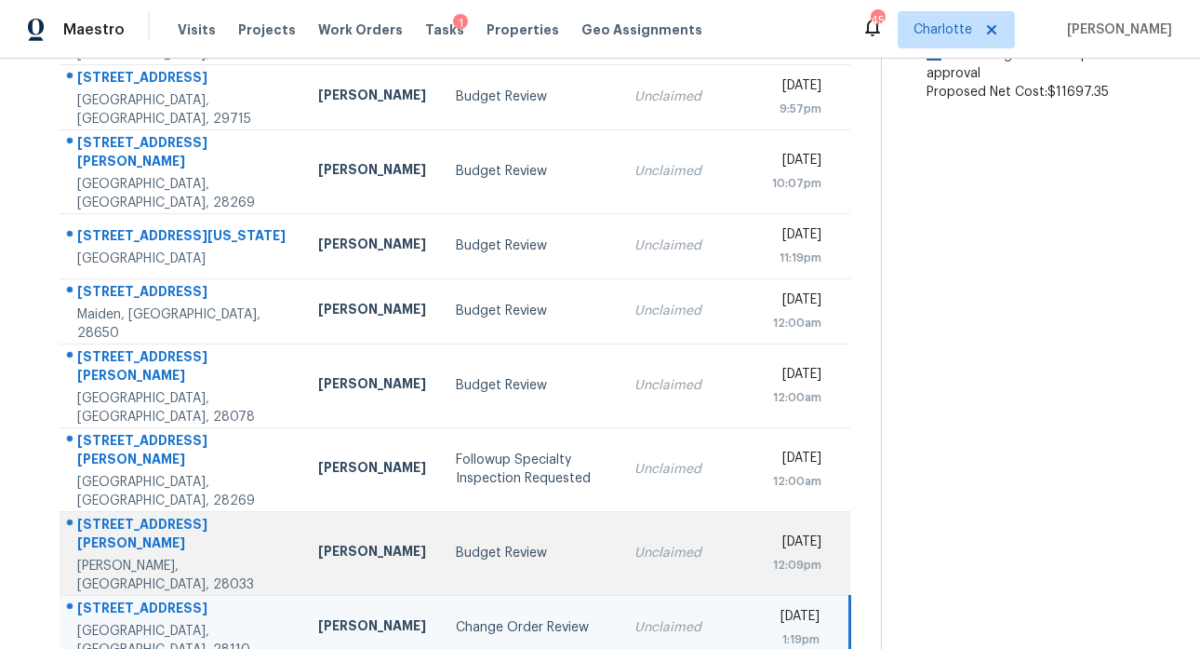
click at [123, 515] on div "[STREET_ADDRESS][PERSON_NAME]" at bounding box center [182, 536] width 211 height 42
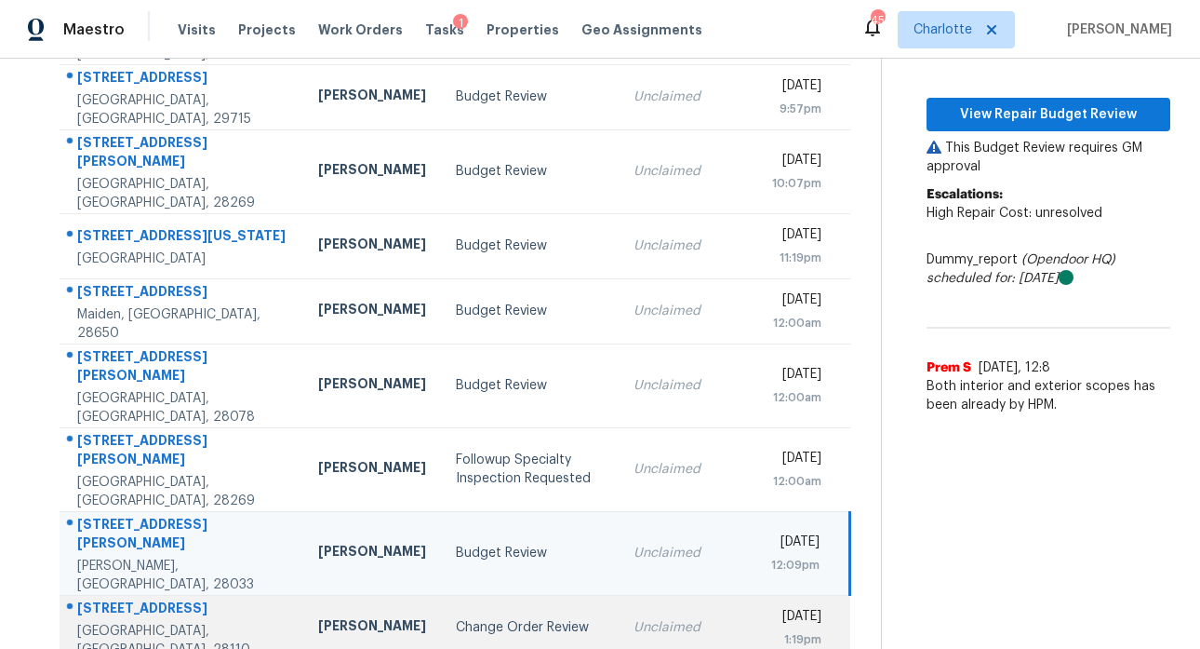
click at [122, 598] on div "[STREET_ADDRESS]" at bounding box center [182, 609] width 211 height 23
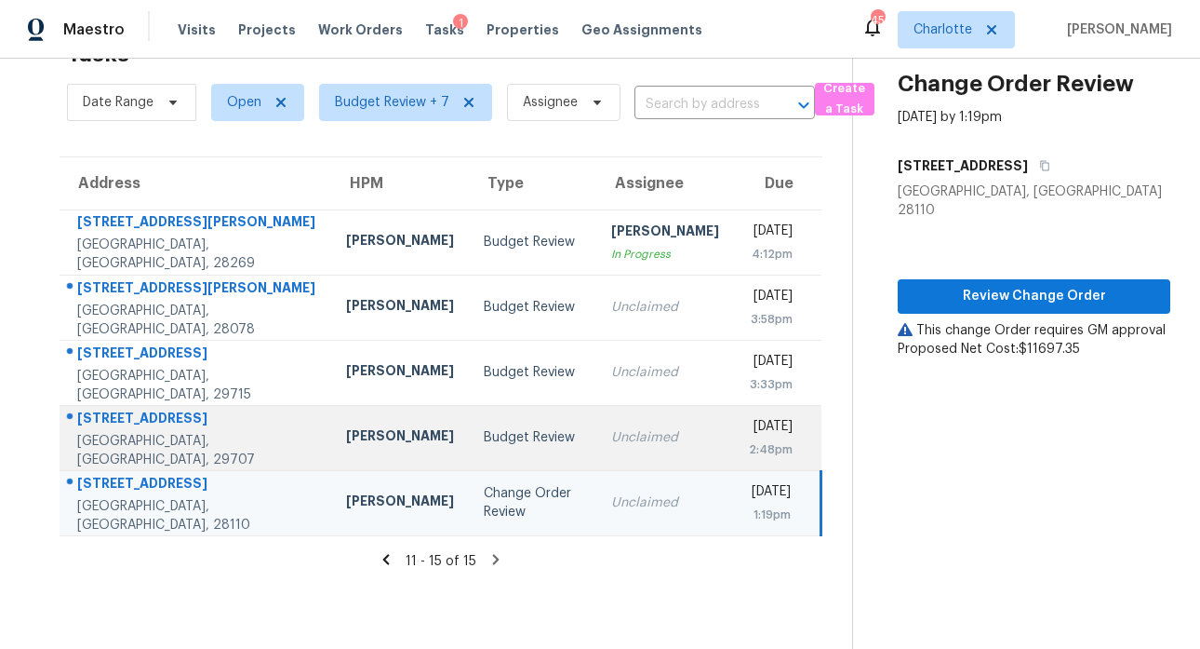
click at [150, 411] on div "[STREET_ADDRESS]" at bounding box center [196, 420] width 239 height 23
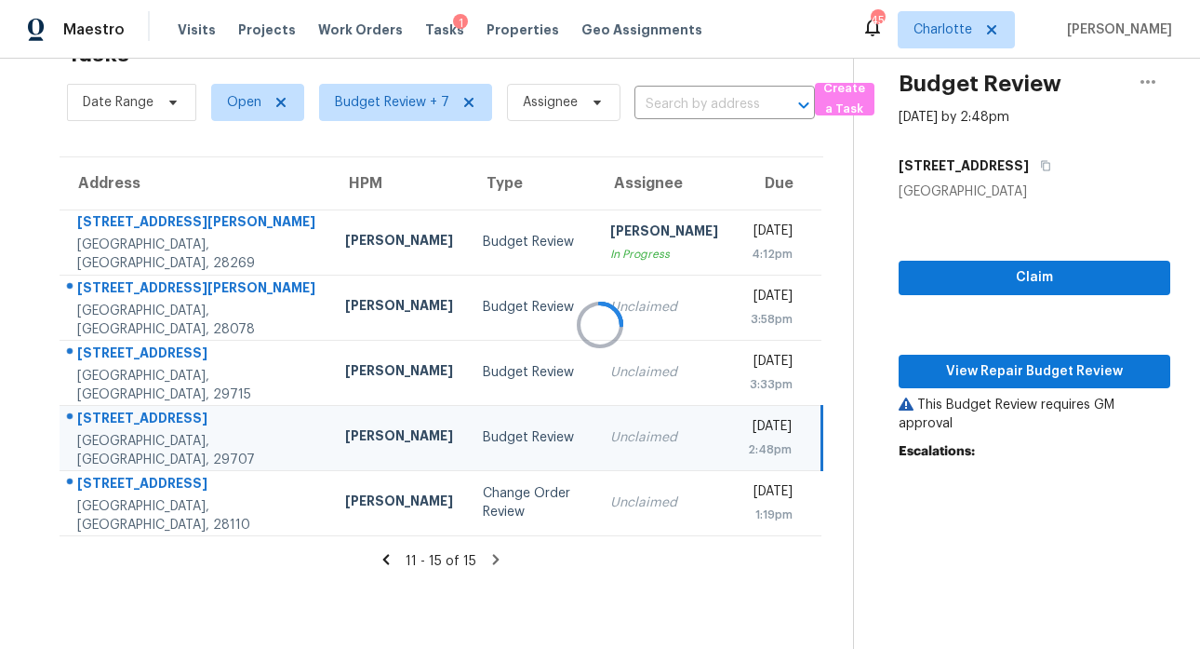
scroll to position [86, 0]
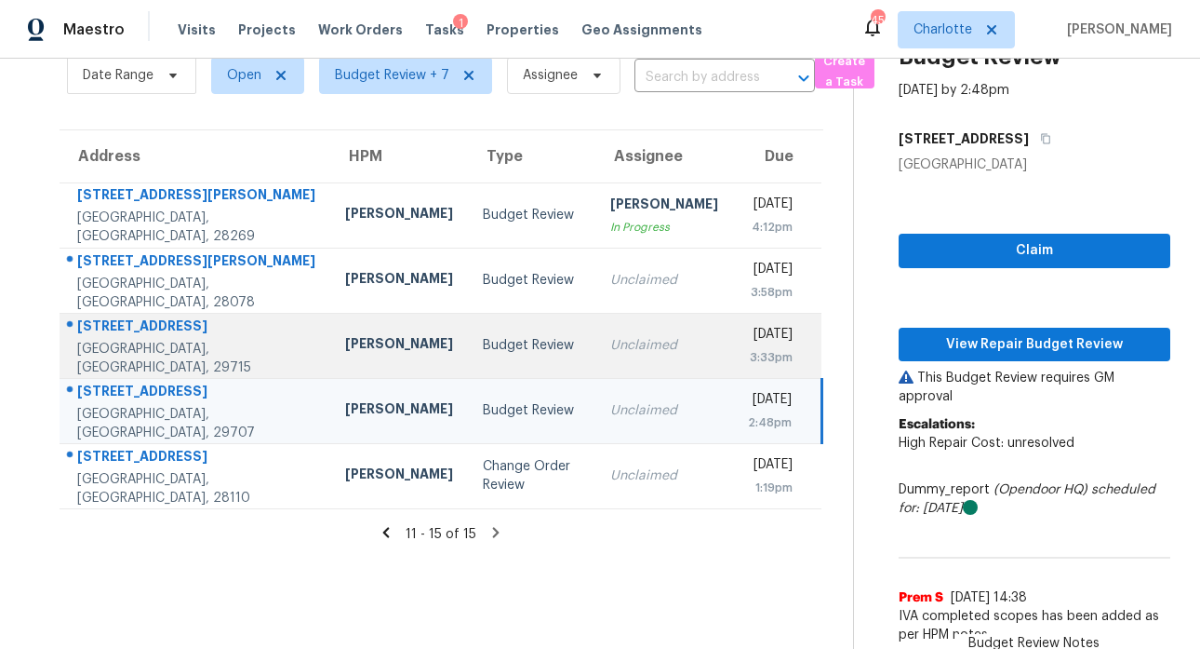
click at [158, 340] on div "[STREET_ADDRESS]" at bounding box center [196, 327] width 238 height 23
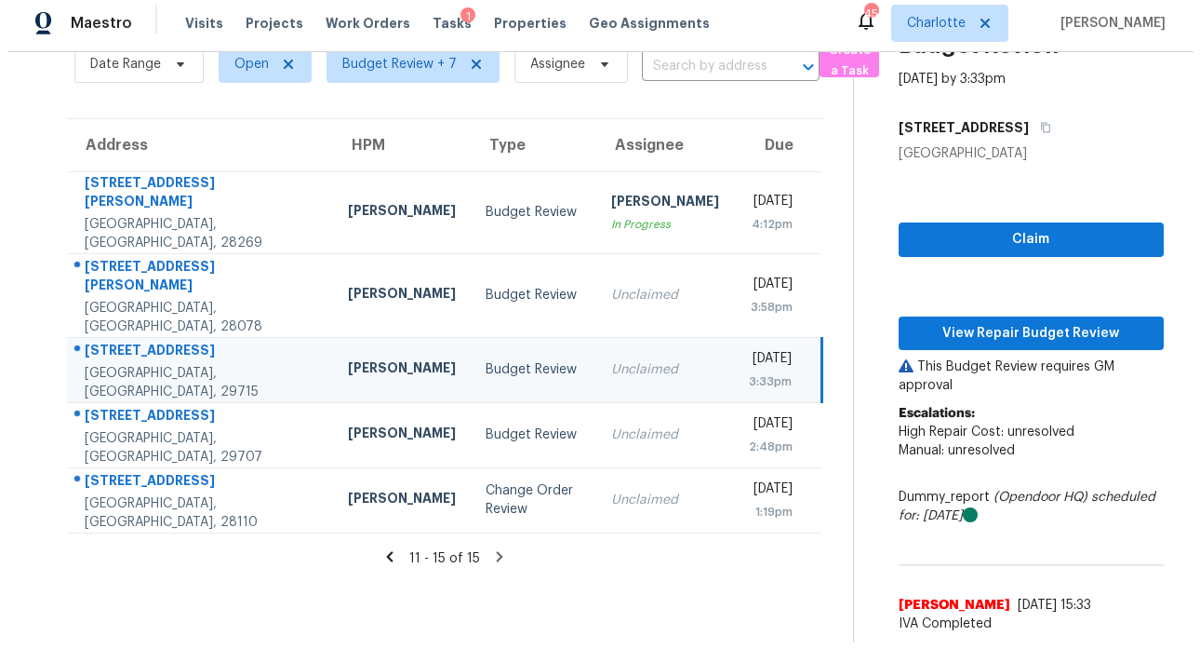
scroll to position [0, 0]
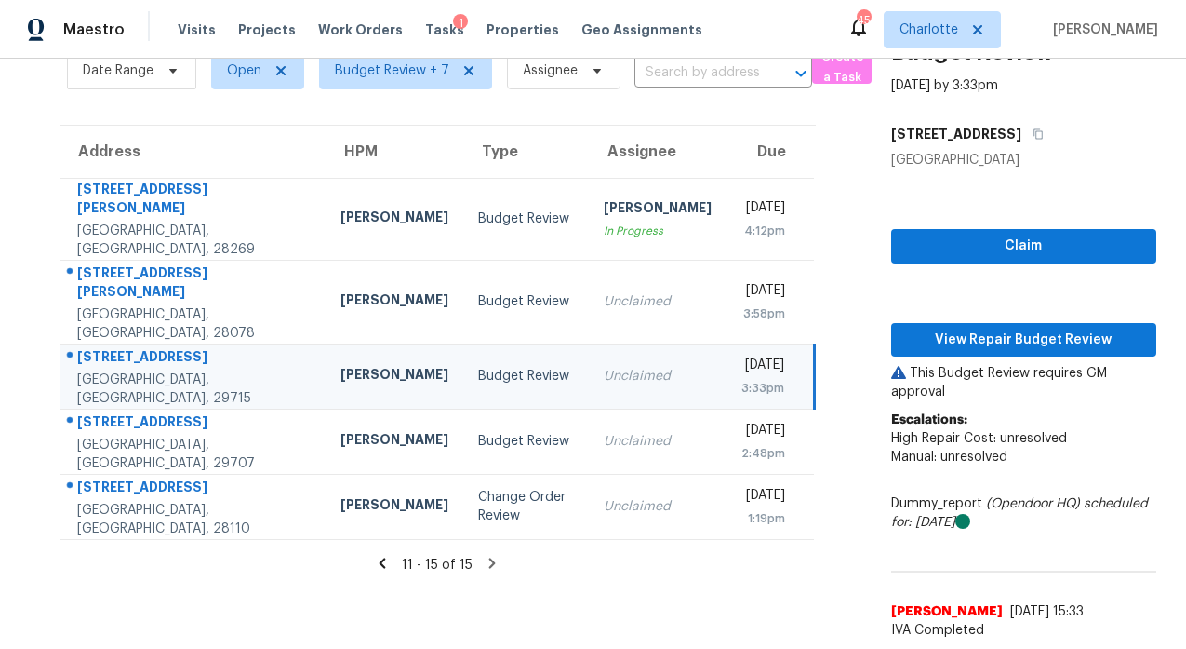
click at [377, 555] on icon at bounding box center [382, 563] width 17 height 17
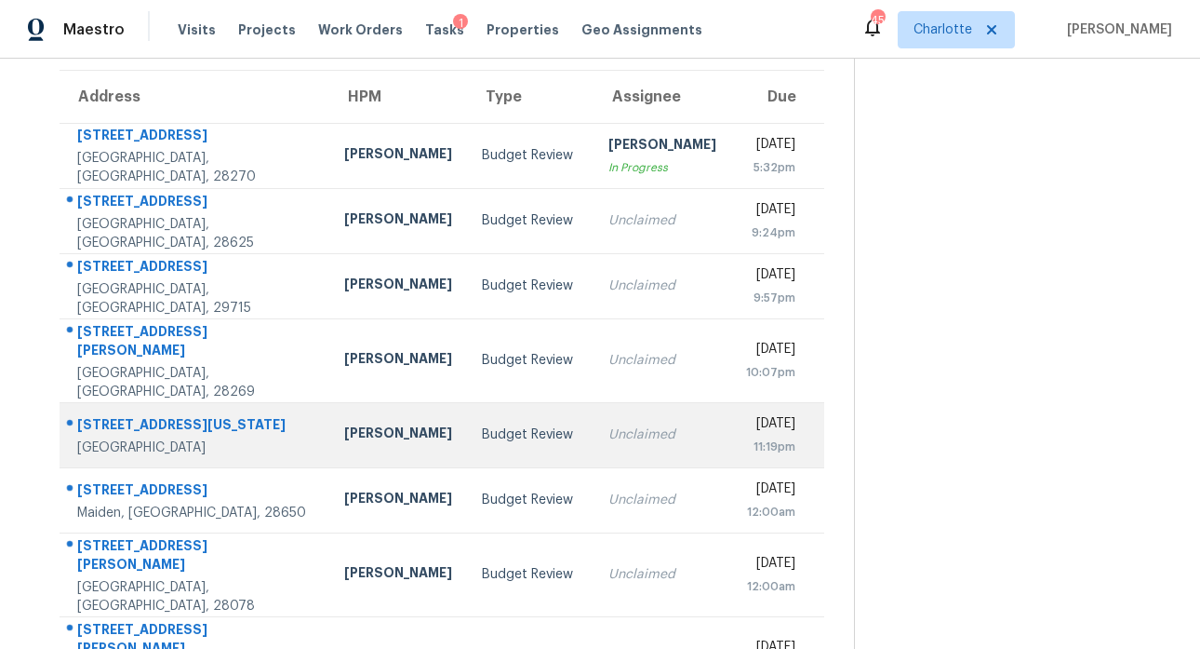
scroll to position [101, 0]
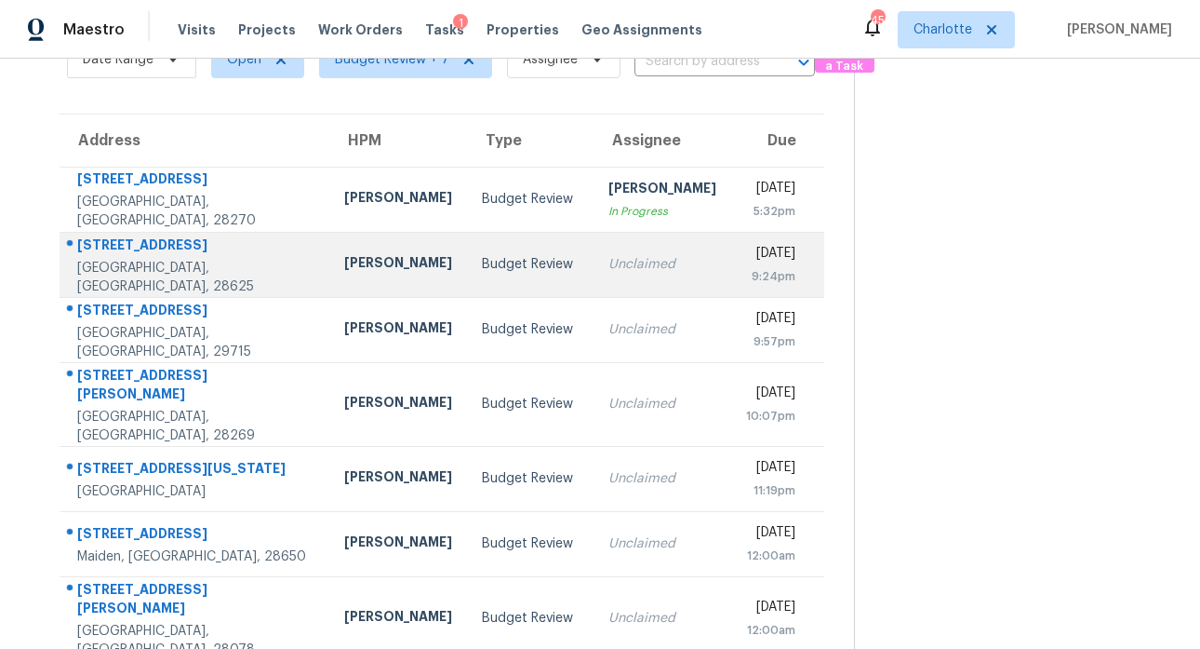
click at [160, 249] on div "[STREET_ADDRESS]" at bounding box center [195, 246] width 237 height 23
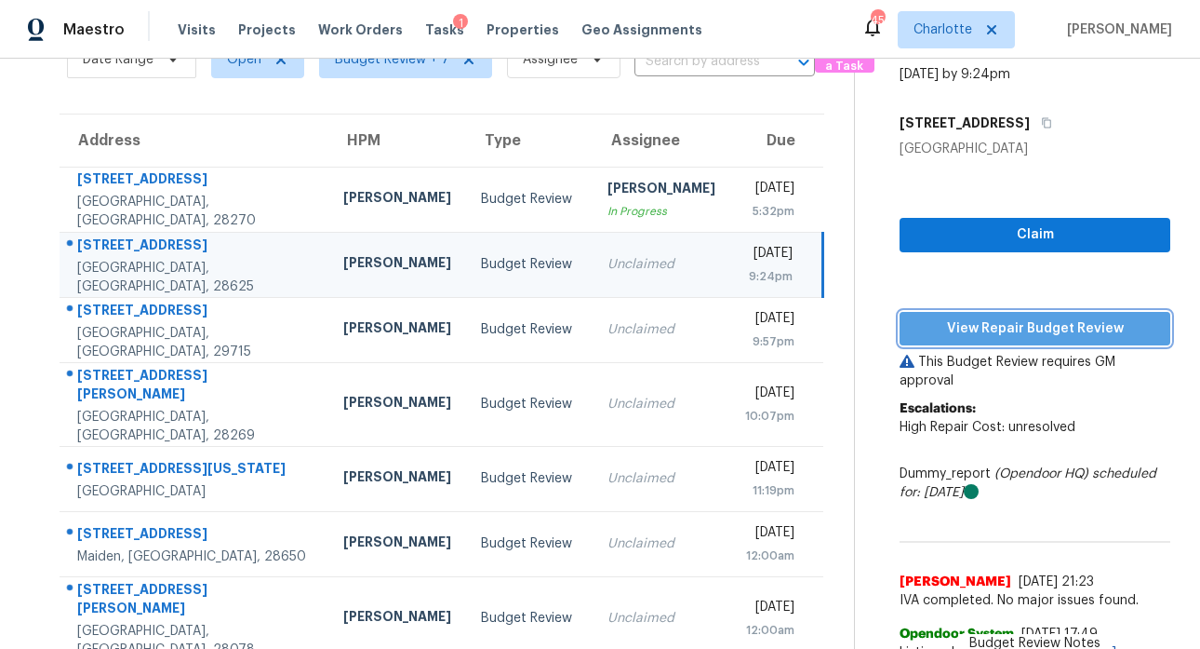
click at [989, 328] on span "View Repair Budget Review" at bounding box center [1035, 328] width 241 height 23
